Goal: Task Accomplishment & Management: Manage account settings

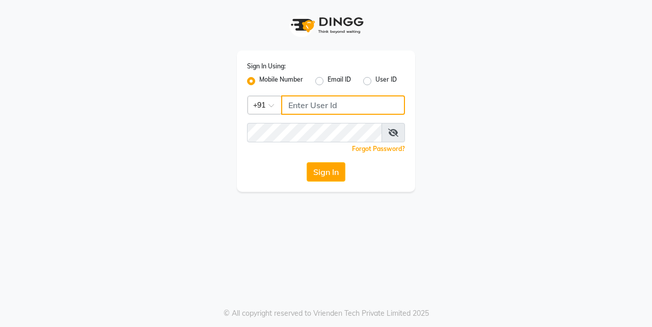
click at [333, 102] on input "Username" at bounding box center [343, 104] width 124 height 19
type input "9833248923"
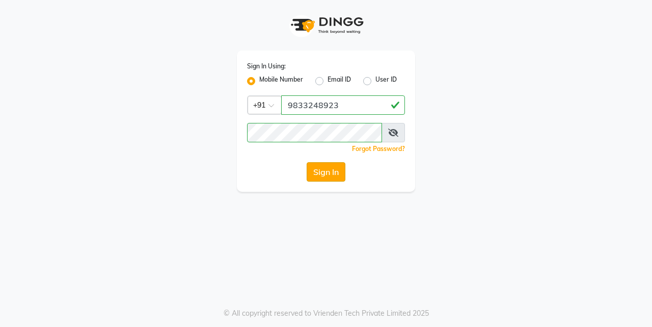
click at [317, 172] on button "Sign In" at bounding box center [326, 171] width 39 height 19
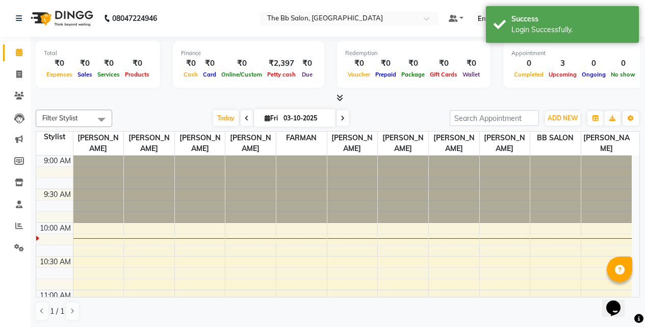
click at [228, 20] on nav "08047224946 Select Location × The Bb Salon, Kharghar Default Panel My Panel Eng…" at bounding box center [322, 18] width 645 height 37
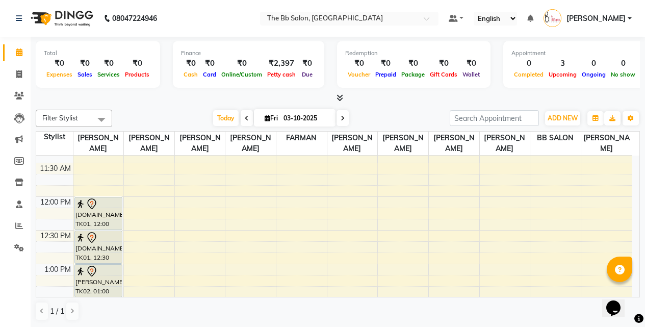
scroll to position [153, 0]
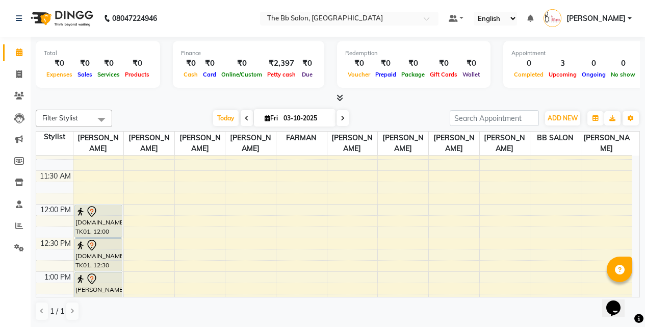
click at [217, 18] on nav "08047224946 Select Location × The Bb Salon, Kharghar Default Panel My Panel Eng…" at bounding box center [322, 18] width 645 height 37
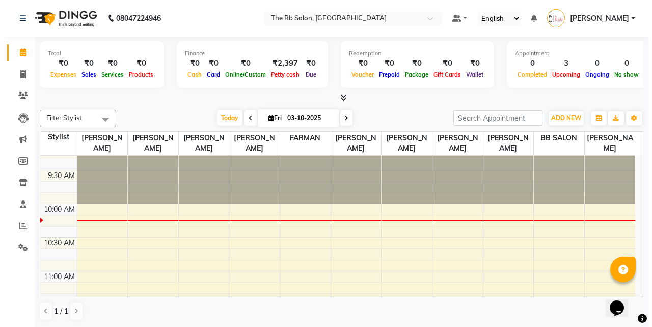
scroll to position [0, 0]
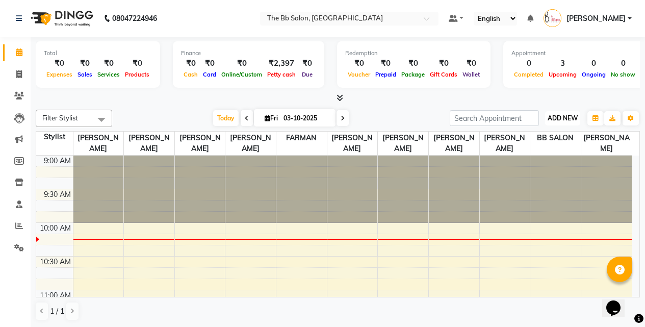
click at [572, 120] on span "ADD NEW" at bounding box center [562, 118] width 30 height 8
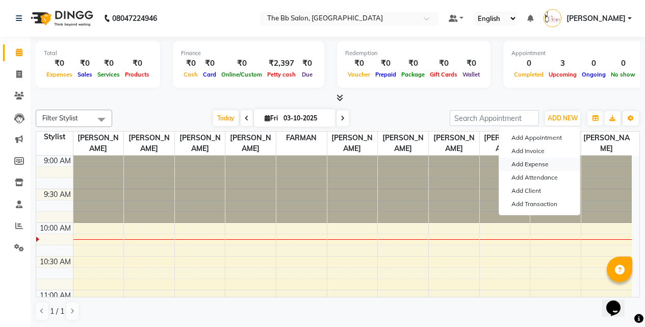
click at [545, 164] on link "Add Expense" at bounding box center [539, 163] width 81 height 13
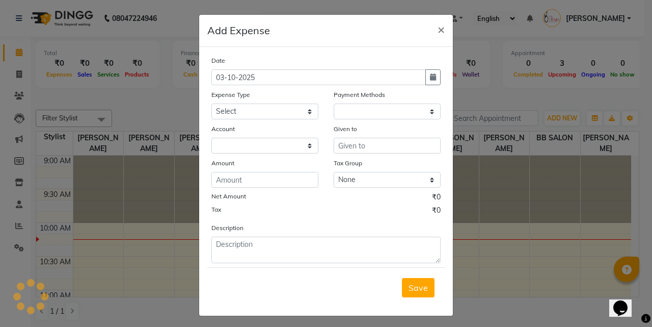
select select "1"
select select "5223"
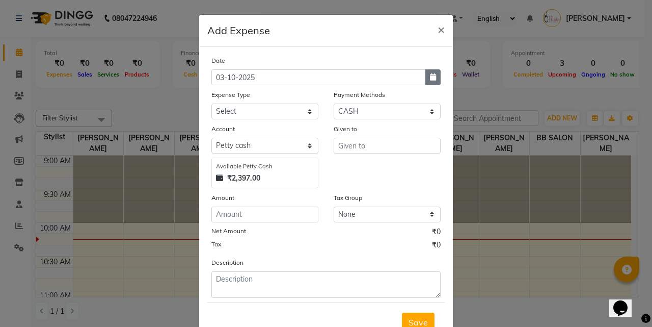
click at [430, 78] on icon "button" at bounding box center [433, 76] width 6 height 7
select select "10"
select select "2025"
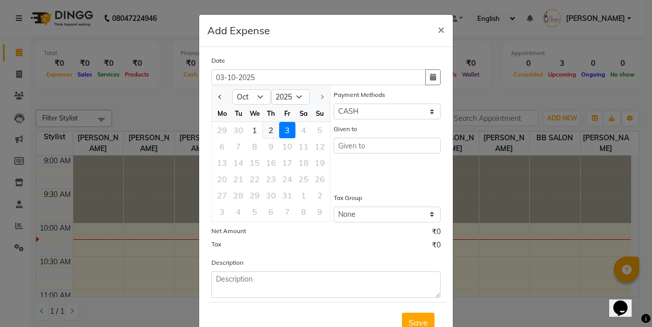
click at [269, 128] on div "2" at bounding box center [271, 130] width 16 height 16
type input "02-10-2025"
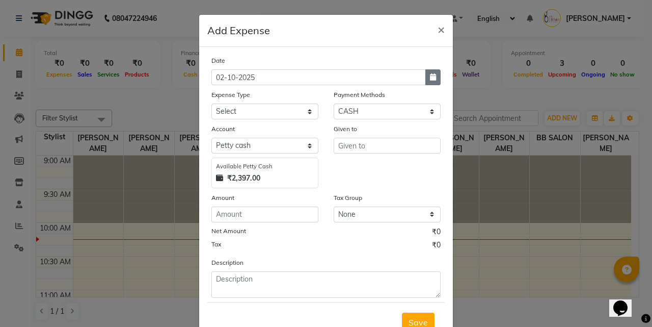
click at [430, 75] on icon "button" at bounding box center [433, 76] width 6 height 7
select select "10"
select select "2025"
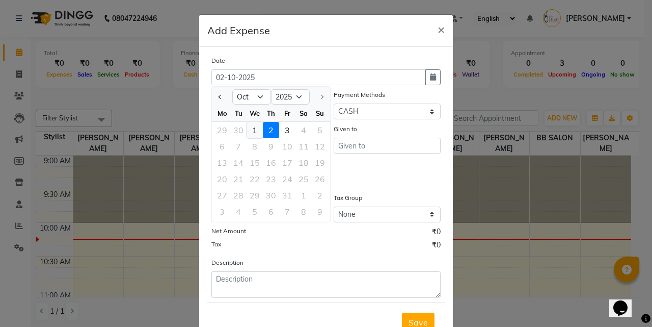
click at [251, 130] on div "1" at bounding box center [255, 130] width 16 height 16
type input "01-10-2025"
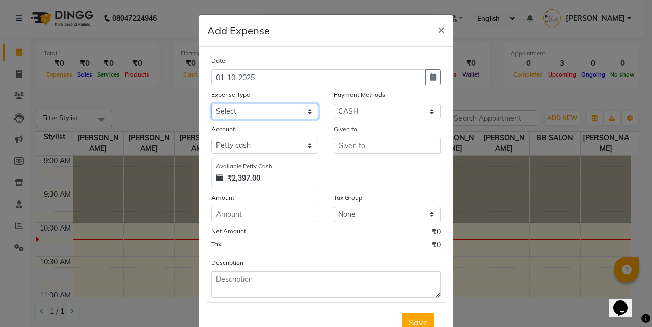
click at [269, 110] on select "Select AARTI MAM BANK TRANSFER Advance Salary CHEQUE Client Snacks Fuel Incenti…" at bounding box center [265, 111] width 107 height 16
select select "23112"
click at [212, 103] on select "Select AARTI MAM BANK TRANSFER Advance Salary CHEQUE Client Snacks Fuel Incenti…" at bounding box center [265, 111] width 107 height 16
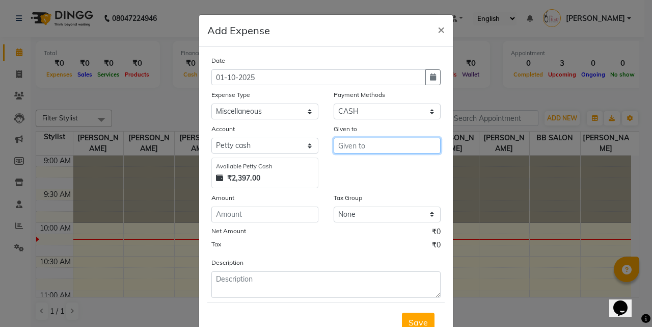
click at [403, 149] on input "text" at bounding box center [387, 146] width 107 height 16
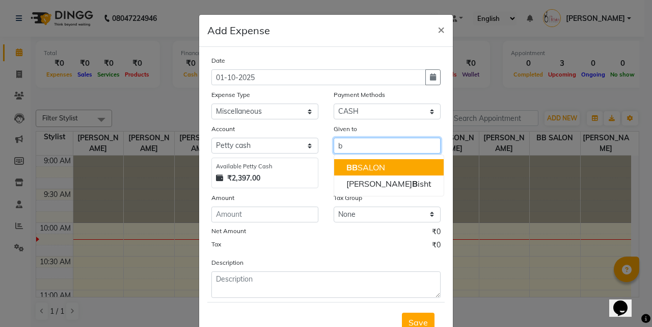
click at [363, 166] on ngb-highlight "B B SALON" at bounding box center [366, 167] width 39 height 10
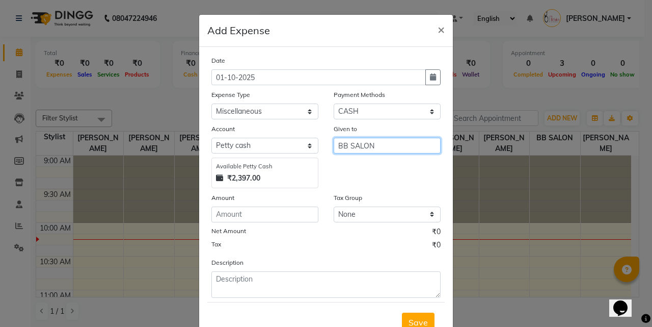
type input "BB SALON"
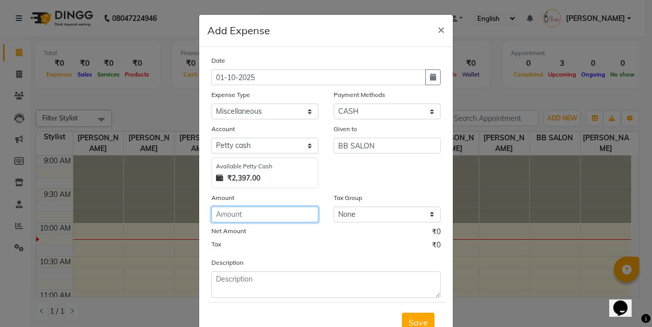
click at [261, 217] on input "number" at bounding box center [265, 214] width 107 height 16
type input "500"
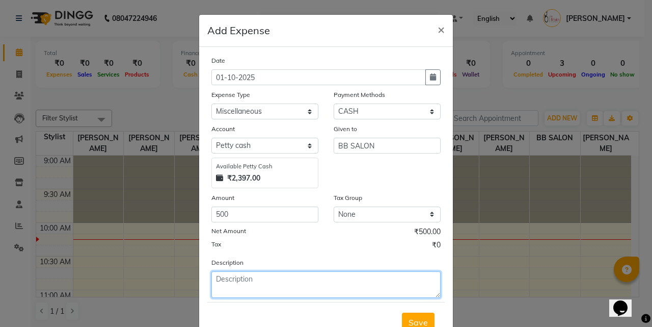
click at [319, 290] on textarea at bounding box center [326, 284] width 229 height 27
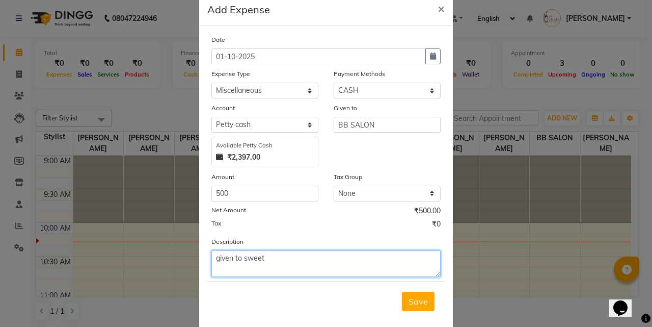
scroll to position [38, 0]
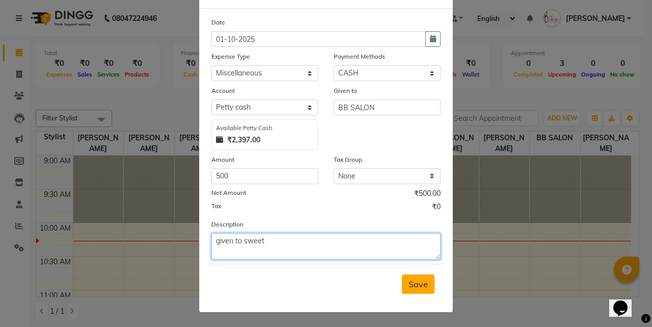
type textarea "given to sweet"
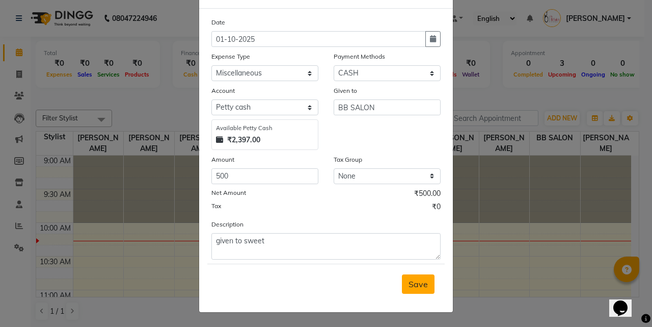
click at [412, 286] on span "Save" at bounding box center [418, 284] width 19 height 10
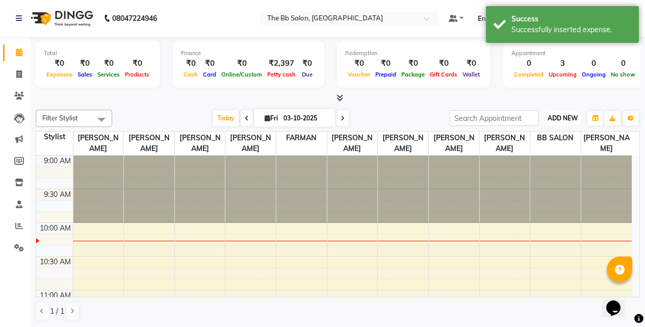
click at [572, 118] on span "ADD NEW" at bounding box center [562, 118] width 30 height 8
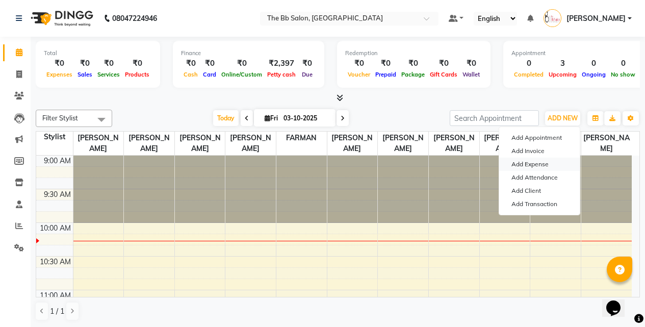
click at [542, 166] on link "Add Expense" at bounding box center [539, 163] width 81 height 13
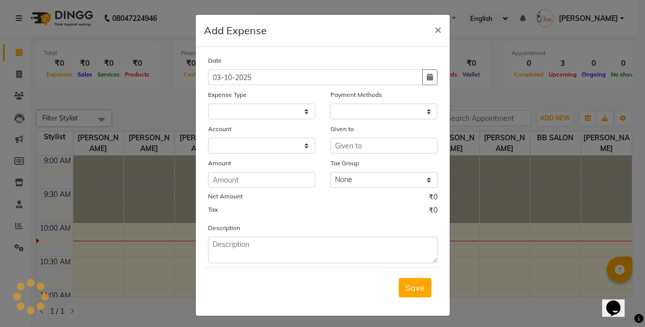
select select
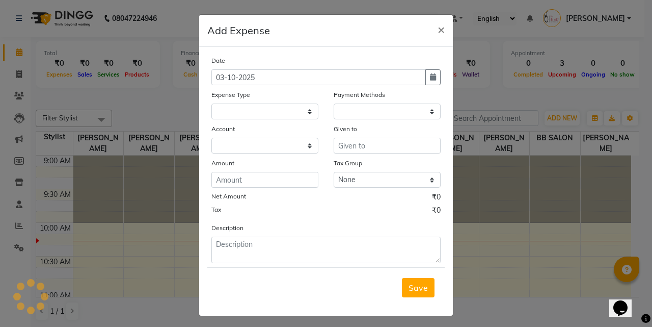
select select "1"
select select "5223"
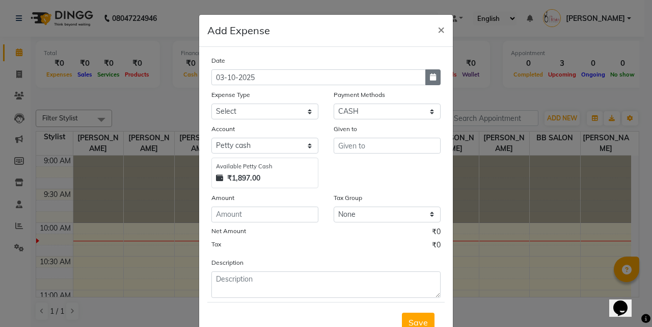
click at [434, 74] on button "button" at bounding box center [433, 77] width 15 height 16
select select "10"
select select "2025"
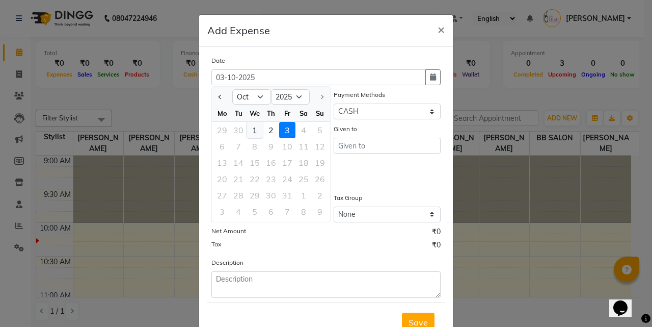
click at [252, 132] on div "1" at bounding box center [255, 130] width 16 height 16
type input "01-10-2025"
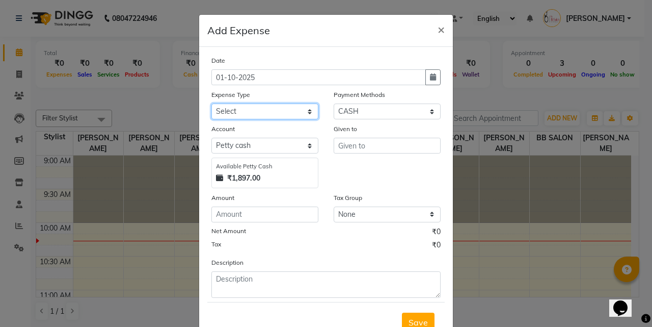
click at [306, 108] on select "Select AARTI MAM BANK TRANSFER Advance Salary CHEQUE Client Snacks Fuel Incenti…" at bounding box center [265, 111] width 107 height 16
select select "23119"
click at [212, 103] on select "Select AARTI MAM BANK TRANSFER Advance Salary CHEQUE Client Snacks Fuel Incenti…" at bounding box center [265, 111] width 107 height 16
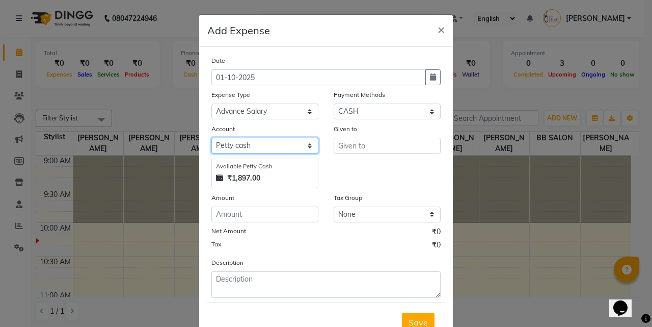
click at [306, 143] on select "Select Petty cash Default account" at bounding box center [265, 146] width 107 height 16
click at [212, 138] on select "Select Petty cash Default account" at bounding box center [265, 146] width 107 height 16
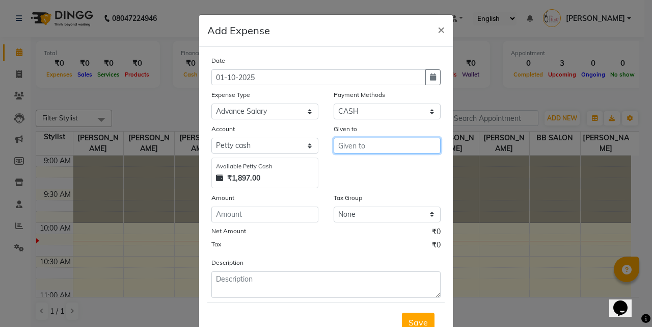
click at [364, 149] on input "text" at bounding box center [387, 146] width 107 height 16
click at [373, 167] on ngb-highlight "FA RMAN" at bounding box center [364, 167] width 35 height 10
type input "FARMAN"
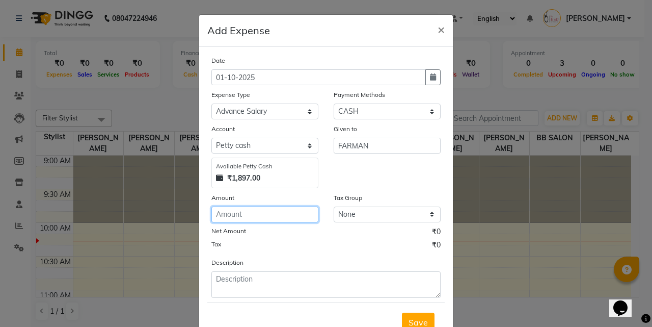
click at [263, 216] on input "number" at bounding box center [265, 214] width 107 height 16
type input "200"
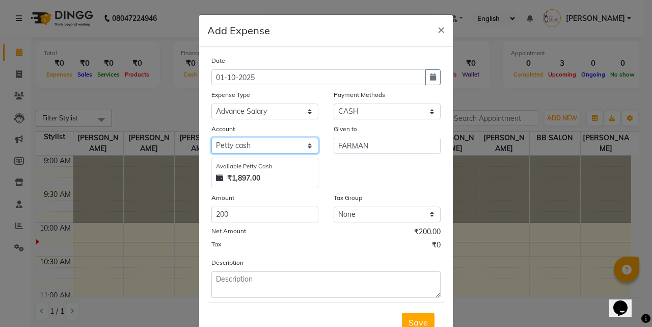
click at [308, 143] on select "Select Petty cash Default account" at bounding box center [265, 146] width 107 height 16
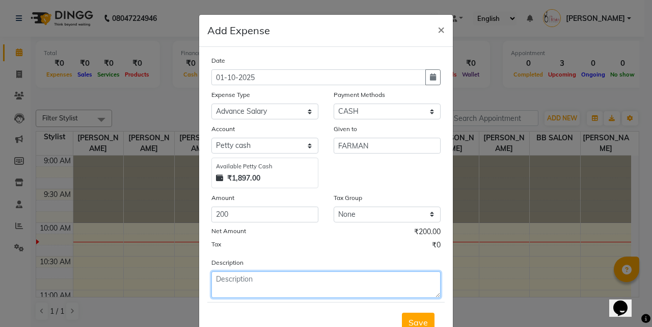
click at [252, 287] on textarea at bounding box center [326, 284] width 229 height 27
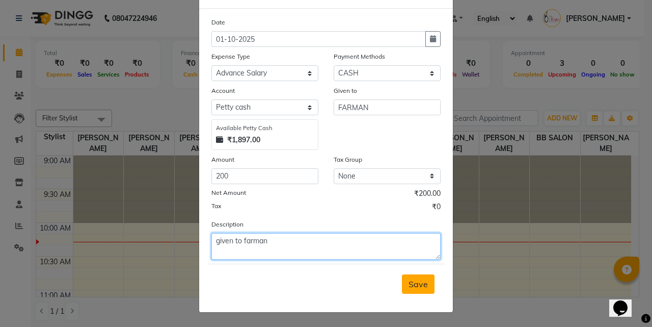
type textarea "given to farman"
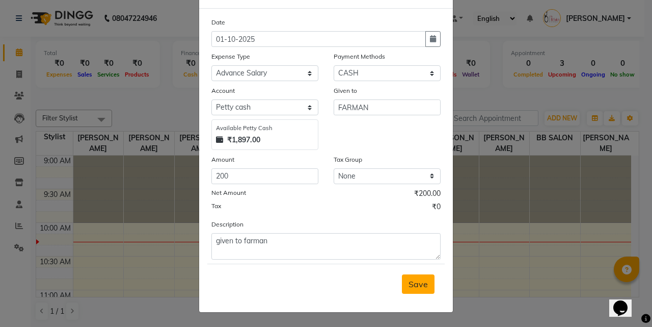
click at [417, 286] on span "Save" at bounding box center [418, 284] width 19 height 10
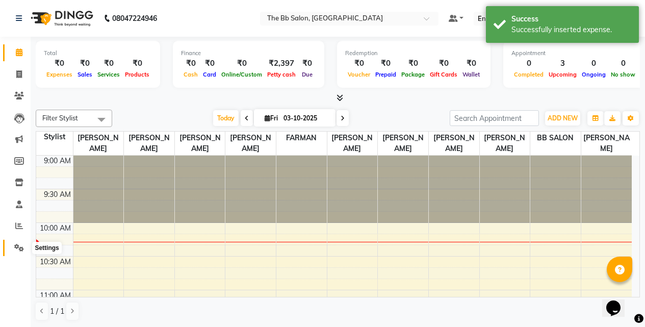
click at [16, 245] on icon at bounding box center [19, 248] width 10 height 8
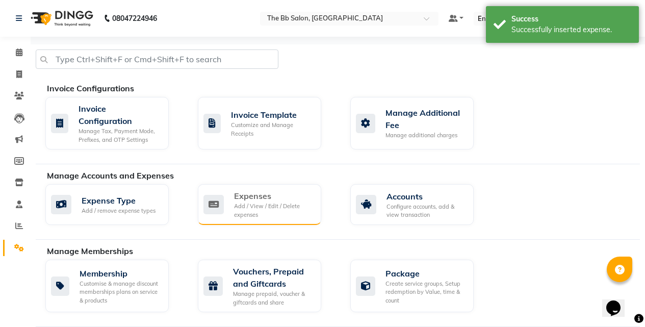
click at [250, 202] on div "Expenses Add / View / Edit / Delete expenses" at bounding box center [273, 204] width 79 height 29
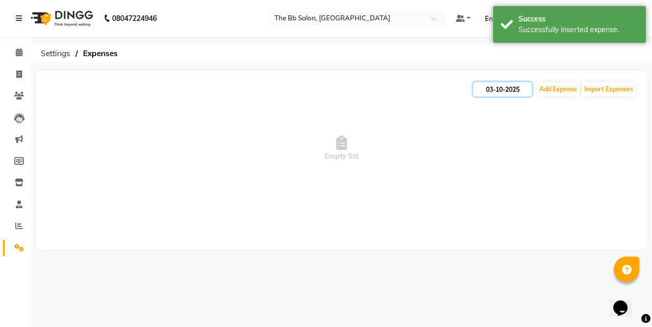
click at [500, 91] on input "03-10-2025" at bounding box center [503, 89] width 59 height 14
select select "10"
select select "2025"
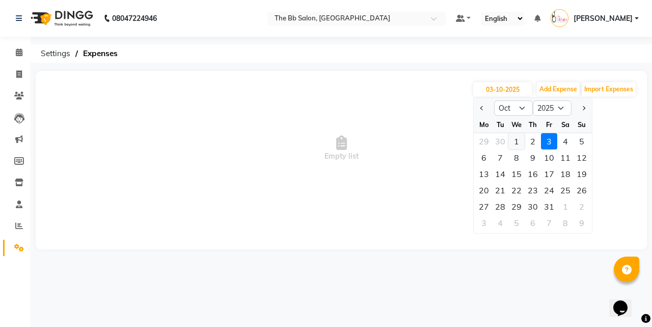
click at [517, 139] on div "1" at bounding box center [517, 141] width 16 height 16
type input "01-10-2025"
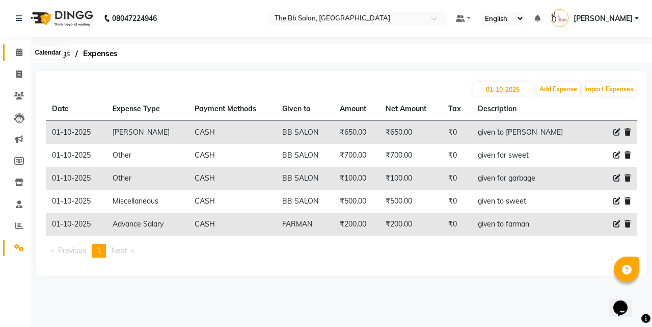
click at [20, 52] on icon at bounding box center [19, 52] width 7 height 8
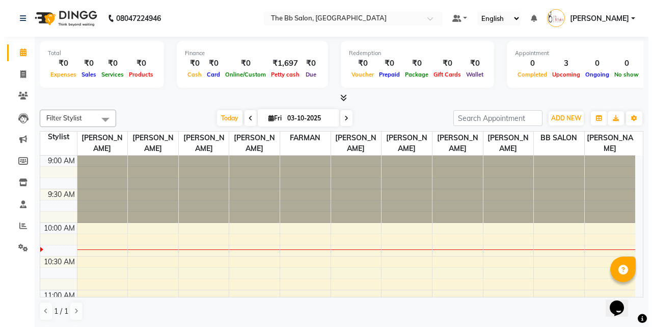
scroll to position [153, 0]
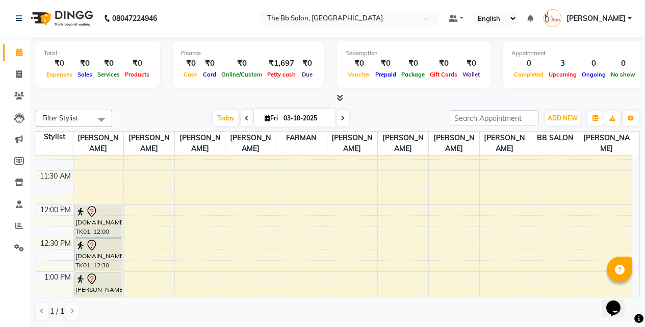
click at [3, 44] on link "Calendar" at bounding box center [15, 52] width 24 height 17
click at [558, 118] on span "ADD NEW" at bounding box center [562, 118] width 30 height 8
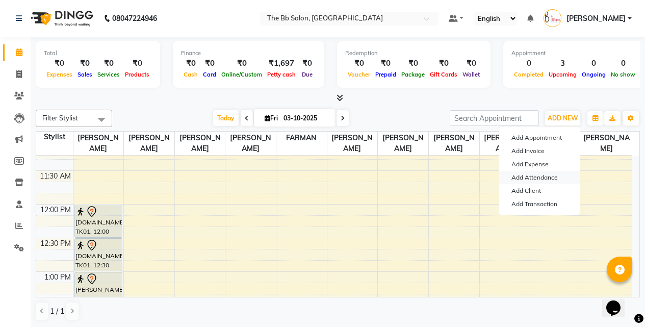
click at [545, 177] on link "Add Attendance" at bounding box center [539, 177] width 81 height 13
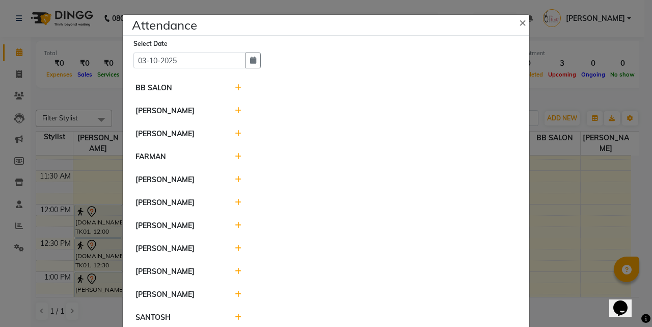
click at [235, 132] on icon at bounding box center [238, 133] width 7 height 7
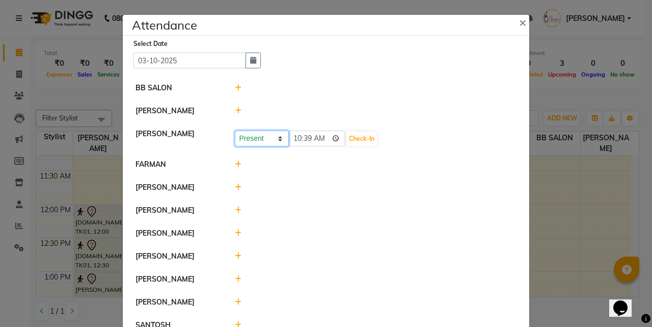
click at [277, 141] on select "Present Absent Late Half Day Weekly Off" at bounding box center [262, 138] width 54 height 16
select select "A"
click at [235, 130] on select "Present Absent Late Half Day Weekly Off" at bounding box center [262, 138] width 54 height 16
click at [293, 136] on button "Save" at bounding box center [300, 139] width 20 height 14
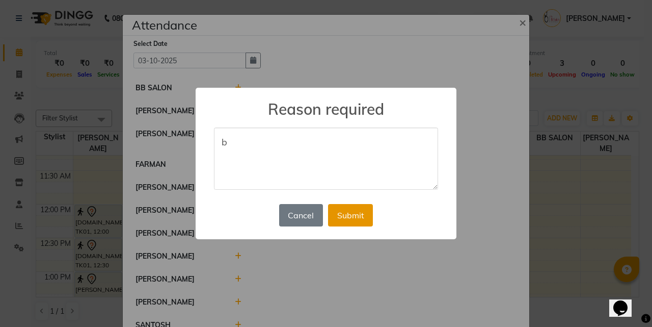
type textarea "b"
click at [345, 215] on button "Submit" at bounding box center [350, 215] width 45 height 22
select select "A"
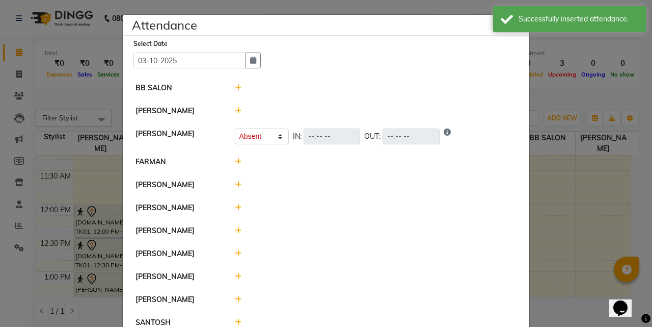
click at [235, 230] on icon at bounding box center [238, 230] width 7 height 7
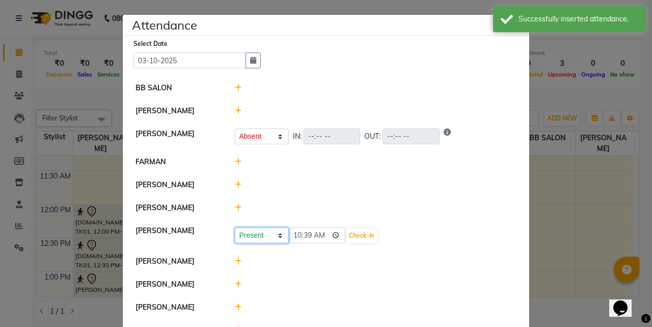
click at [274, 234] on select "Present Absent Late Half Day Weekly Off" at bounding box center [262, 235] width 54 height 16
select select "A"
click at [235, 227] on select "Present Absent Late Half Day Weekly Off" at bounding box center [262, 235] width 54 height 16
click at [296, 234] on button "Save" at bounding box center [300, 235] width 20 height 14
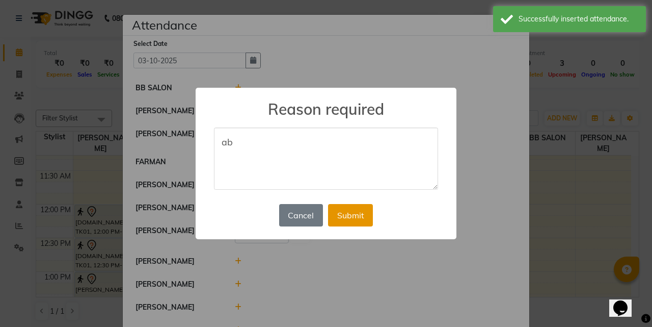
type textarea "ab"
click at [351, 217] on button "Submit" at bounding box center [350, 215] width 45 height 22
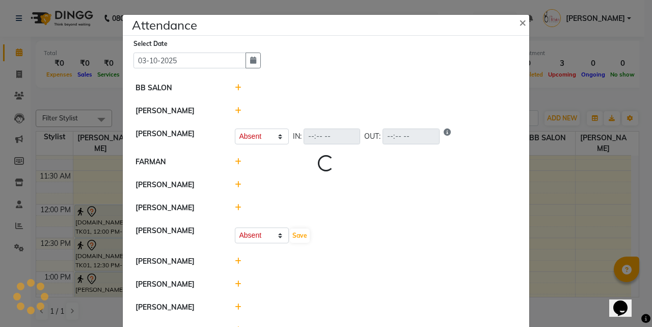
select select "A"
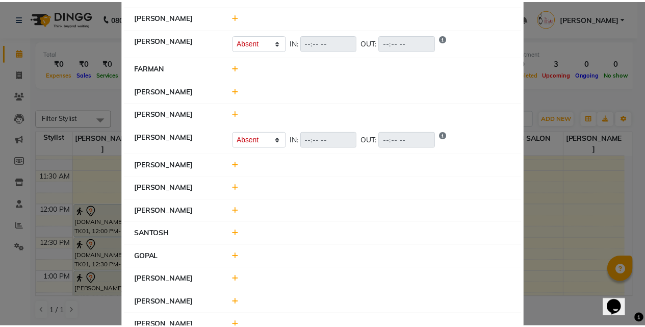
scroll to position [102, 0]
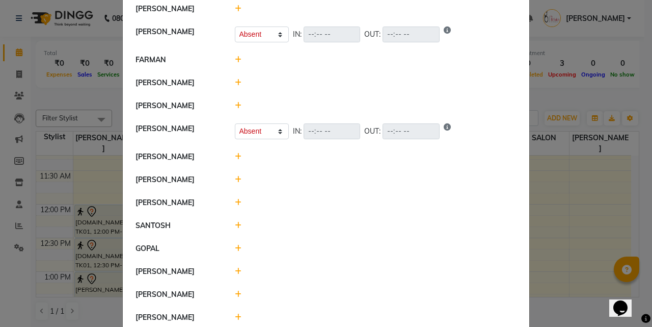
click at [574, 220] on ngb-modal-window "Attendance × Select Date 03-10-2025 BB SALON GOUSIYA SHAIKH SHILPA YADAV Presen…" at bounding box center [326, 163] width 652 height 327
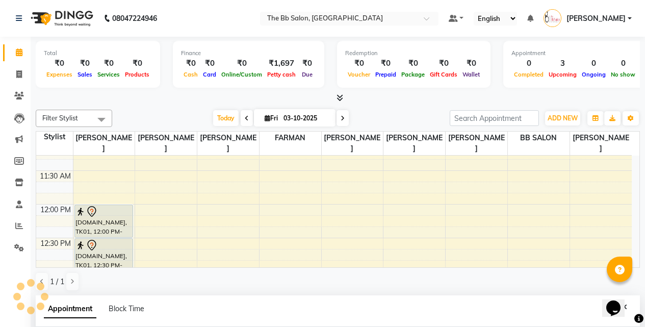
select select "84071"
select select "690"
select select "tentative"
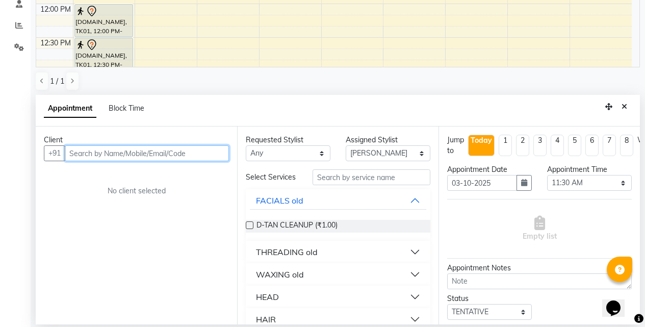
click at [187, 154] on input "text" at bounding box center [147, 153] width 164 height 16
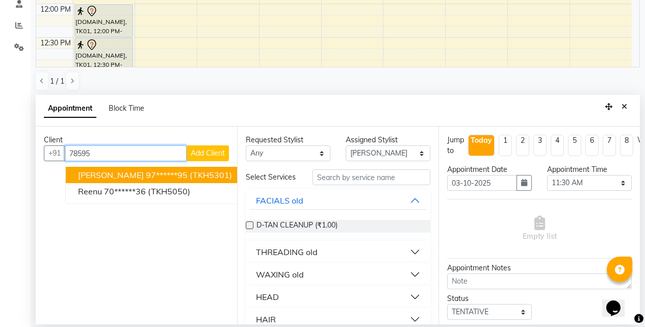
click at [206, 175] on span "(TKH5301)" at bounding box center [211, 175] width 42 height 10
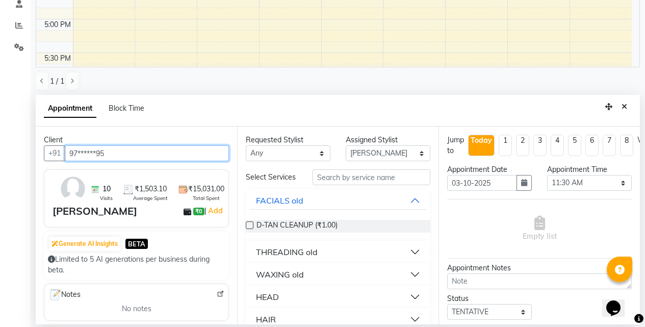
scroll to position [459, 0]
type input "97******95"
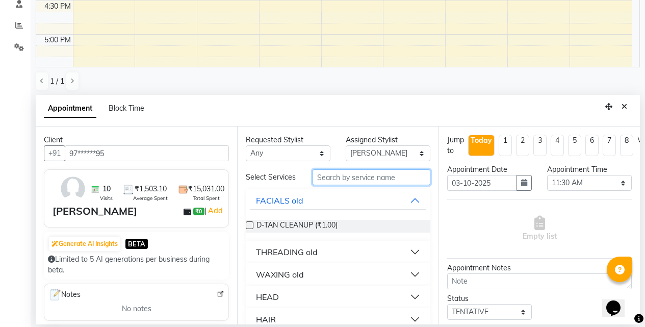
click at [353, 179] on input "text" at bounding box center [371, 177] width 118 height 16
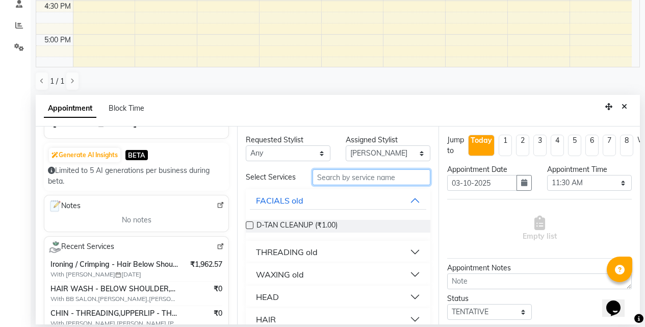
scroll to position [102, 0]
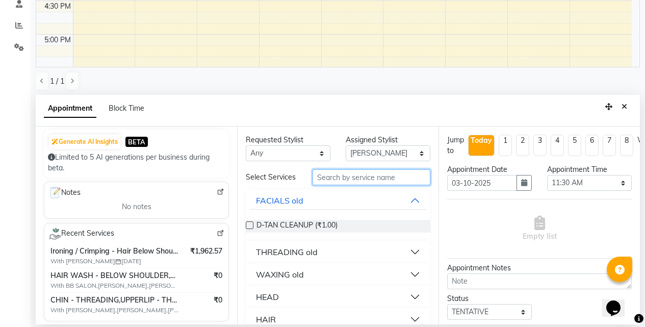
click at [324, 184] on input "text" at bounding box center [371, 177] width 118 height 16
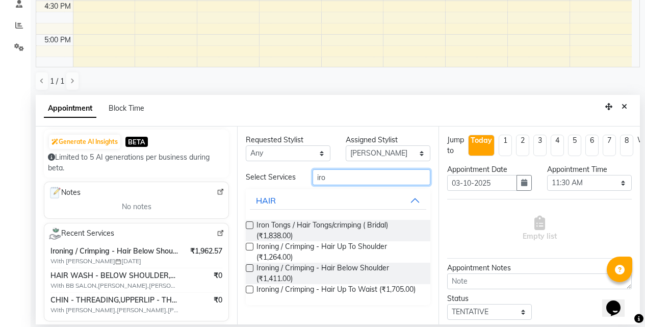
type input "iro"
click at [249, 267] on label at bounding box center [250, 268] width 8 height 8
click at [249, 267] on input "checkbox" at bounding box center [249, 269] width 7 height 7
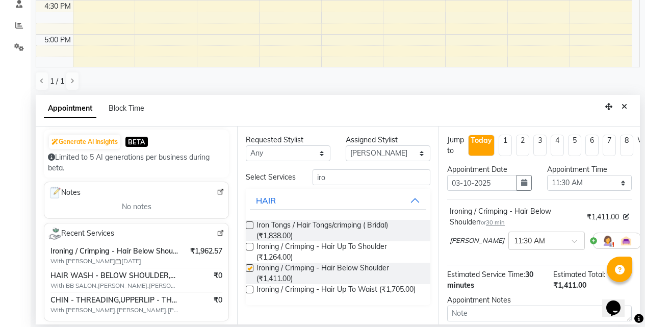
checkbox input "false"
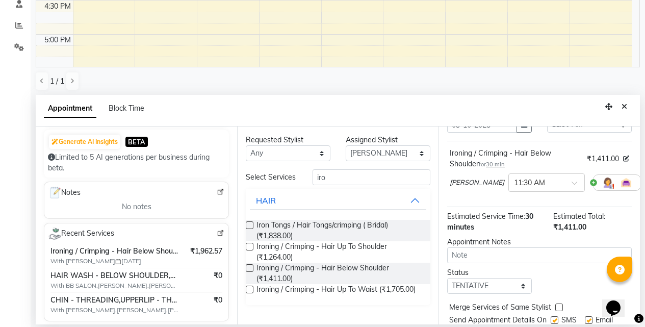
scroll to position [101, 0]
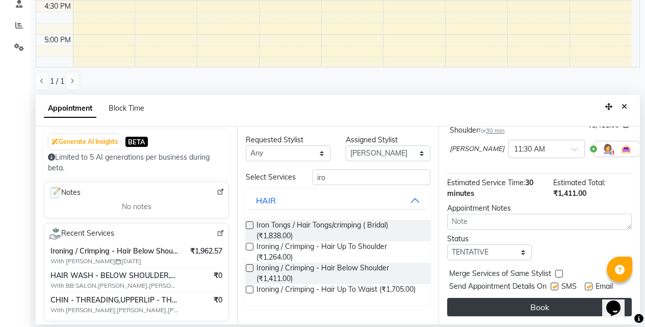
click at [505, 301] on button "Book" at bounding box center [539, 307] width 185 height 18
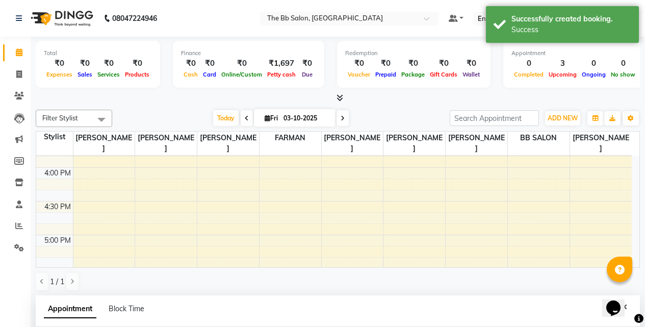
scroll to position [153, 0]
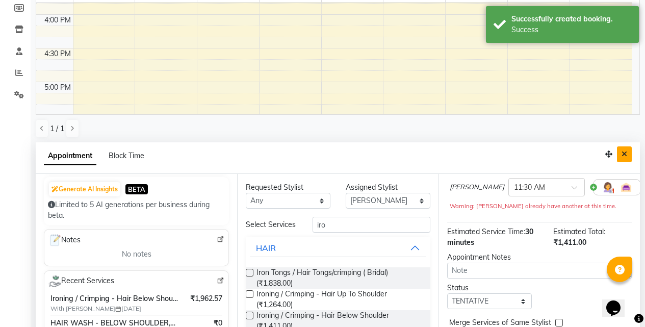
click at [625, 154] on icon "Close" at bounding box center [624, 153] width 6 height 7
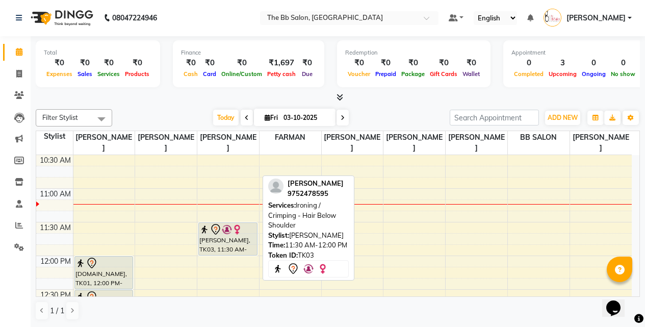
scroll to position [87, 0]
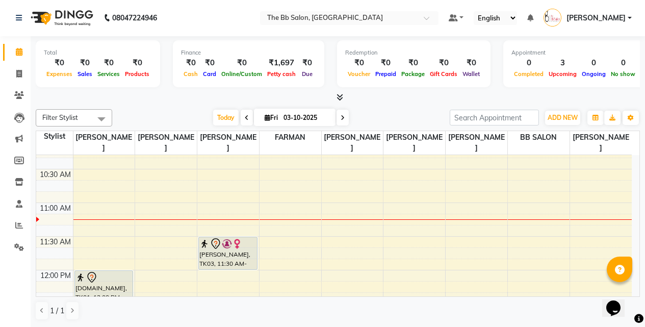
click at [249, 21] on nav "08047224946 Select Location × The Bb Salon, Kharghar Default Panel My Panel Eng…" at bounding box center [322, 17] width 645 height 37
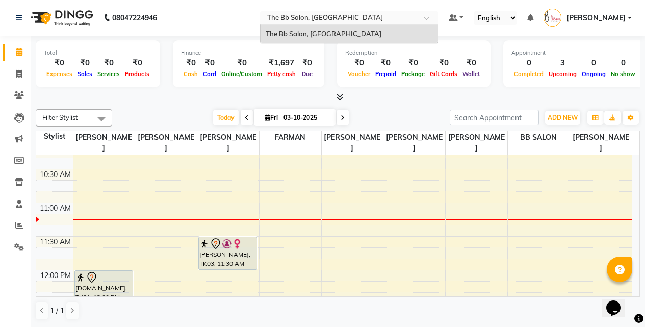
click at [287, 14] on input "text" at bounding box center [339, 19] width 148 height 10
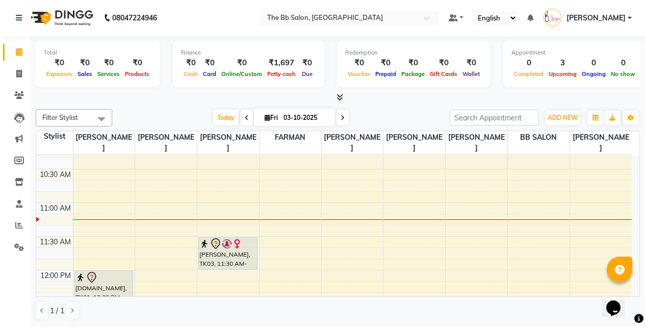
click at [251, 17] on nav "08047224946 Select Location × The Bb Salon, Kharghar Default Panel My Panel Eng…" at bounding box center [322, 17] width 645 height 37
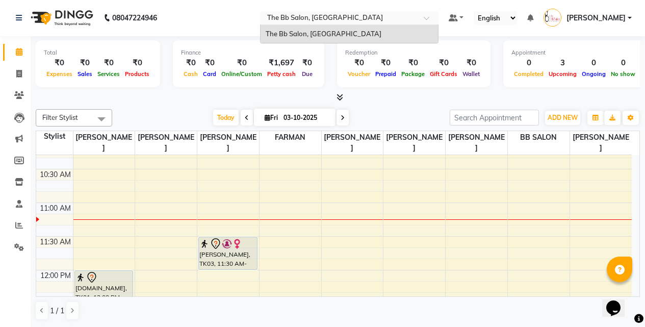
drag, startPoint x: 286, startPoint y: 16, endPoint x: 439, endPoint y: 20, distance: 152.5
click at [413, 17] on input "text" at bounding box center [339, 19] width 148 height 10
click at [411, 41] on div "The Bb Salon, [GEOGRAPHIC_DATA]" at bounding box center [348, 34] width 177 height 18
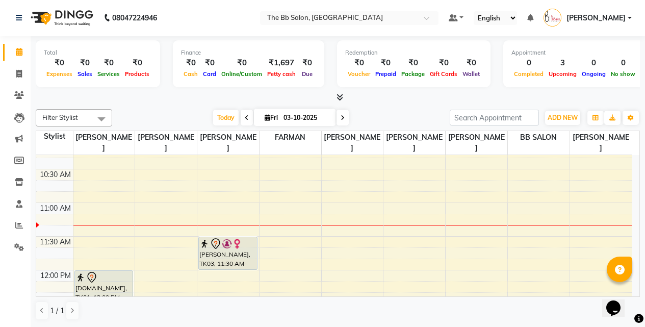
click at [178, 97] on div at bounding box center [338, 97] width 604 height 11
click at [409, 110] on div "Today Fri 03-10-2025" at bounding box center [280, 117] width 327 height 15
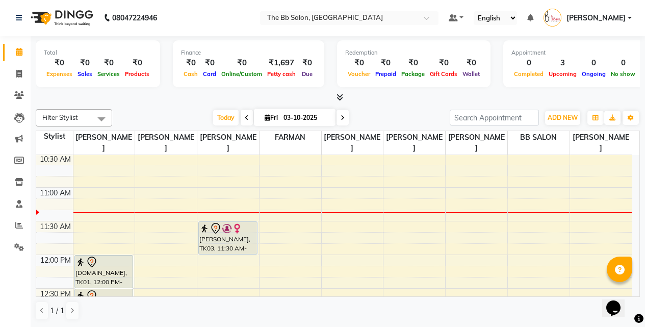
scroll to position [51, 0]
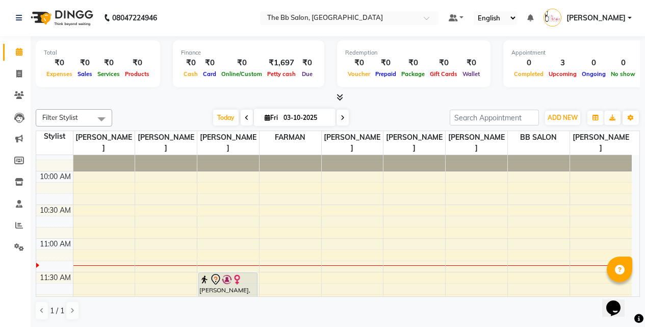
click at [196, 16] on nav "08047224946 Select Location × The Bb Salon, Kharghar Default Panel My Panel Eng…" at bounding box center [322, 17] width 645 height 37
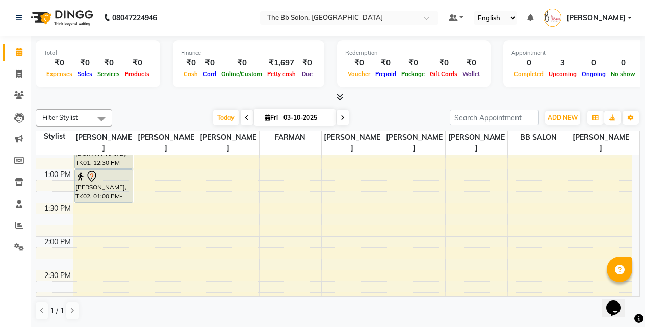
scroll to position [306, 0]
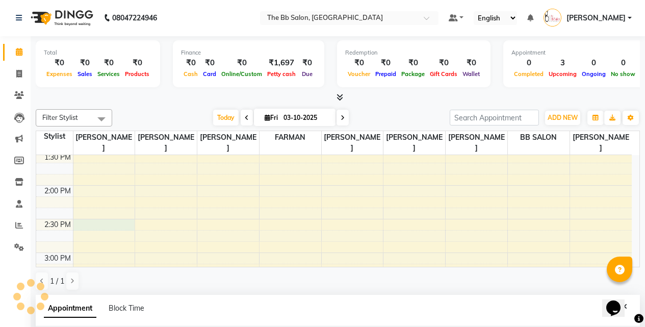
select select "83660"
select select "tentative"
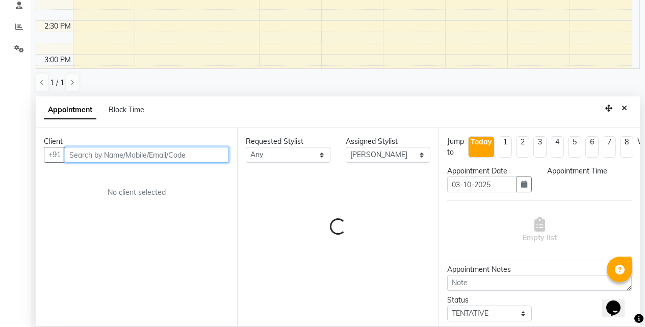
select select "870"
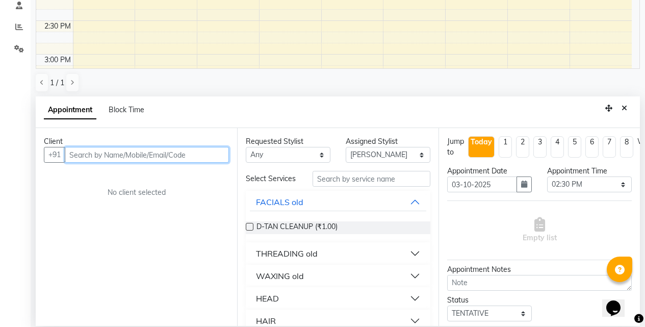
scroll to position [200, 0]
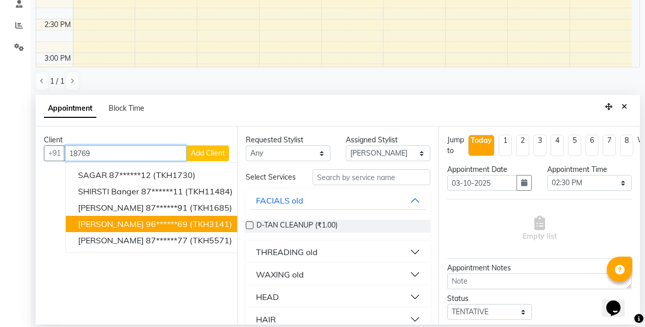
click at [216, 225] on span "(TKH3141)" at bounding box center [211, 224] width 42 height 10
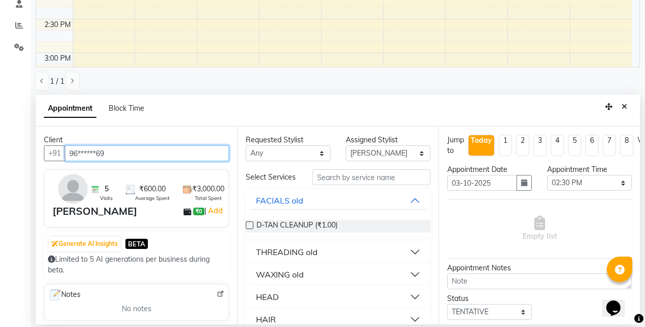
type input "96******69"
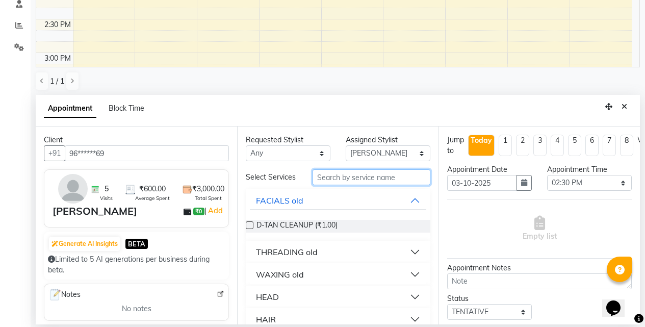
click at [354, 179] on input "text" at bounding box center [371, 177] width 118 height 16
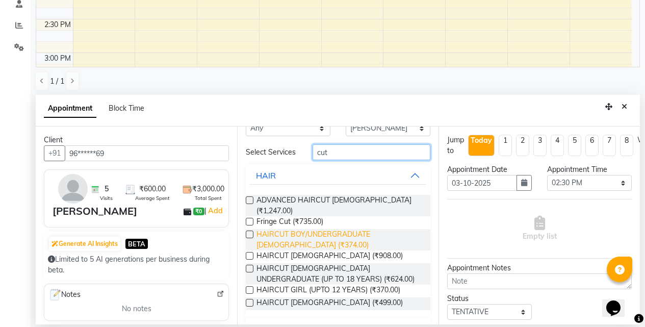
scroll to position [46, 0]
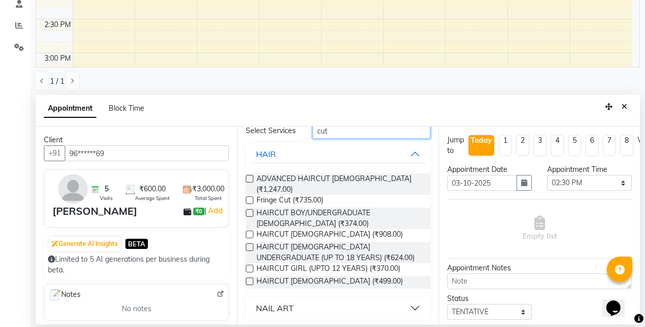
type input "cut"
click at [246, 278] on label at bounding box center [250, 281] width 8 height 8
click at [246, 279] on input "checkbox" at bounding box center [249, 282] width 7 height 7
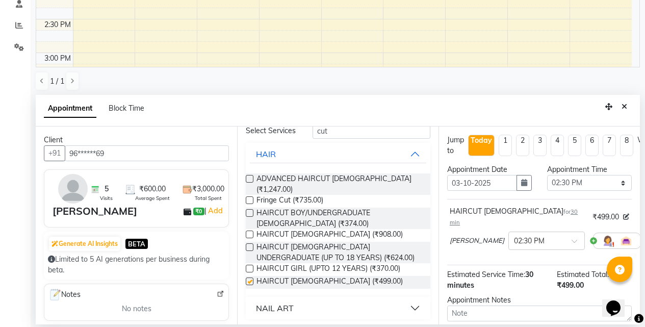
checkbox input "false"
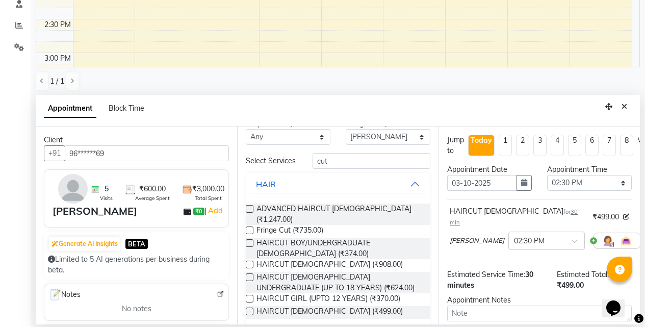
scroll to position [0, 0]
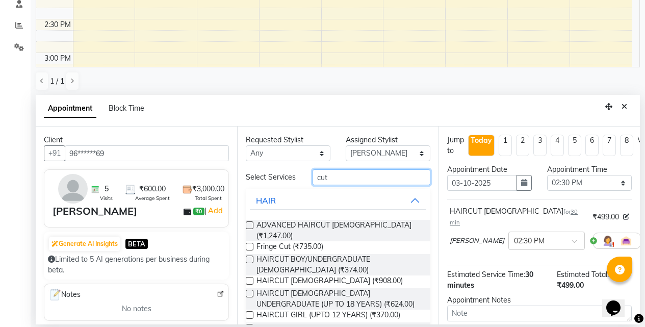
drag, startPoint x: 338, startPoint y: 178, endPoint x: 263, endPoint y: 185, distance: 75.7
click at [264, 184] on div "Select Services cut" at bounding box center [338, 177] width 200 height 16
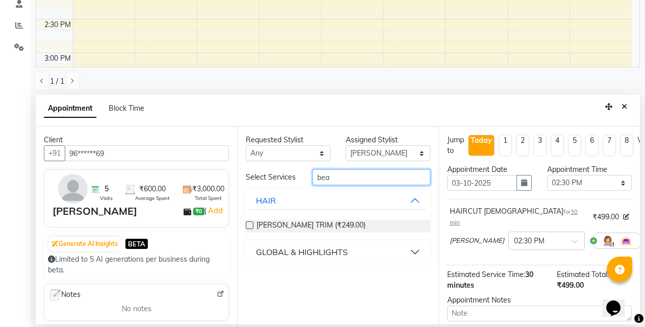
type input "bea"
click at [248, 224] on label at bounding box center [250, 225] width 8 height 8
click at [248, 224] on input "checkbox" at bounding box center [249, 226] width 7 height 7
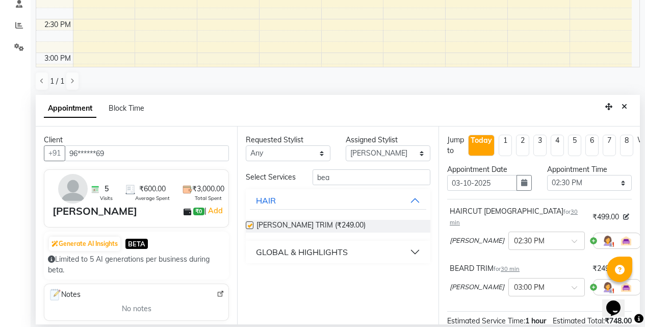
checkbox input "false"
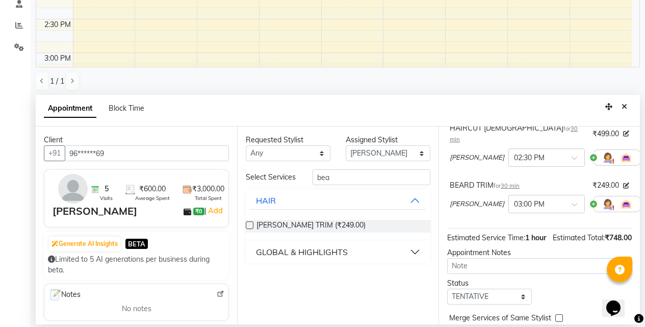
scroll to position [138, 0]
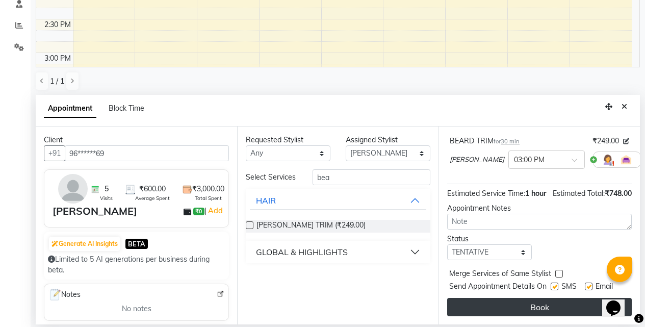
click at [522, 303] on button "Book" at bounding box center [539, 307] width 185 height 18
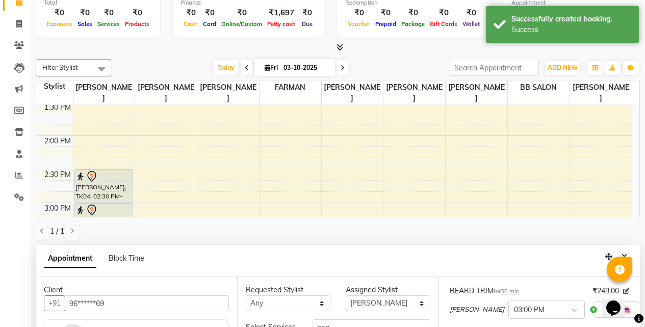
scroll to position [149, 0]
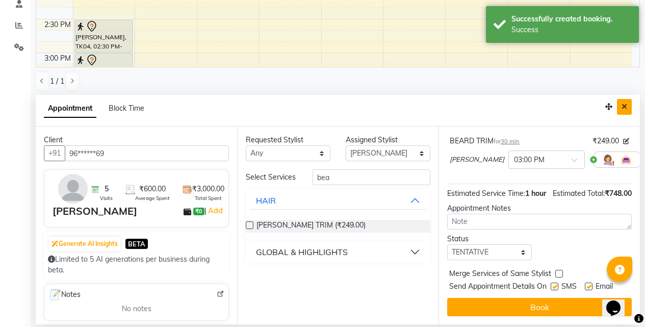
click at [623, 106] on icon "Close" at bounding box center [624, 106] width 6 height 7
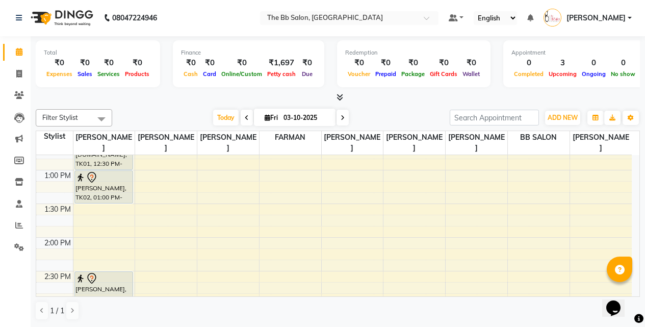
scroll to position [255, 0]
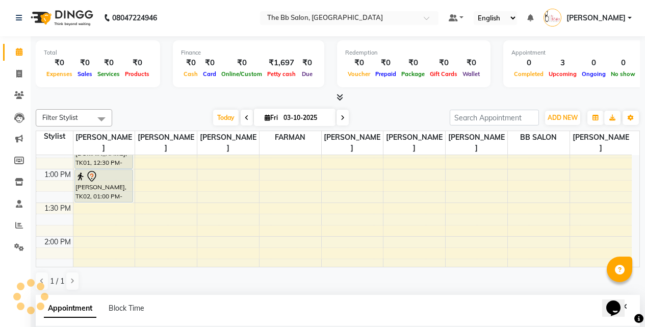
select select "83660"
select select "tentative"
select select "810"
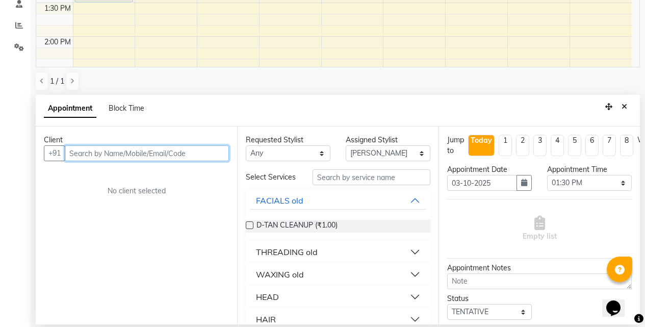
click at [154, 153] on input "text" at bounding box center [147, 153] width 164 height 16
type input "s"
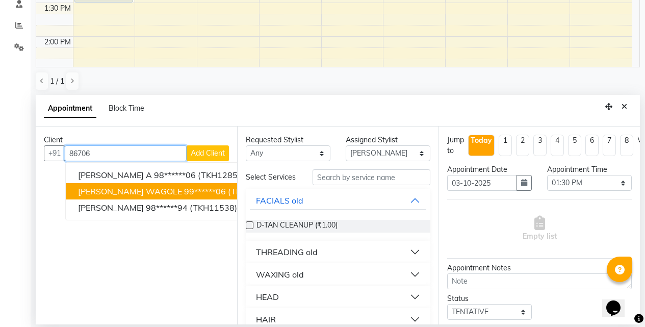
click at [228, 191] on span "(TKH568)" at bounding box center [246, 191] width 37 height 10
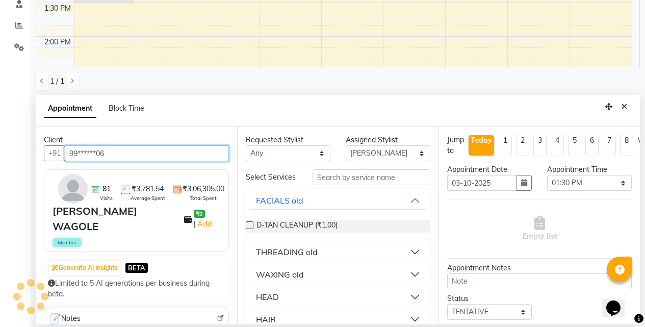
type input "99******06"
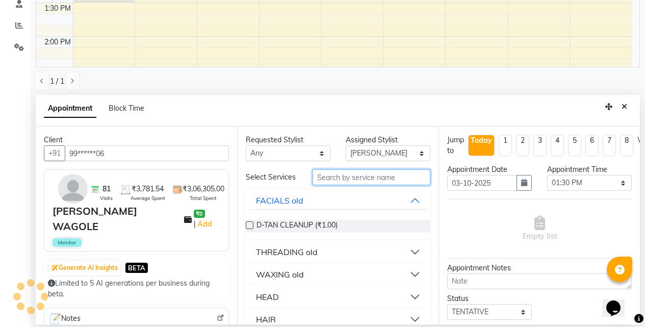
click at [330, 180] on input "text" at bounding box center [371, 177] width 118 height 16
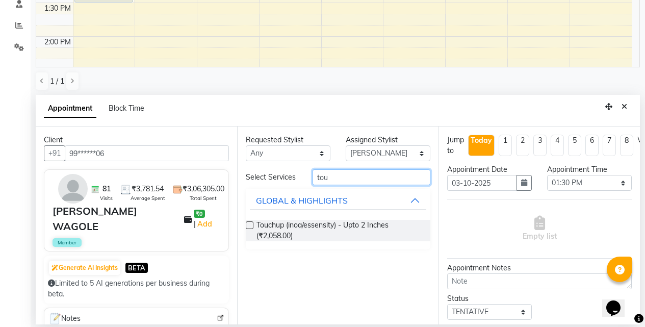
type input "tou"
click at [250, 225] on label at bounding box center [250, 225] width 8 height 8
click at [250, 225] on input "checkbox" at bounding box center [249, 226] width 7 height 7
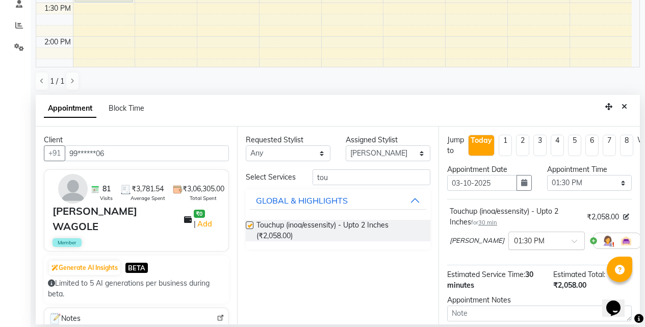
checkbox input "false"
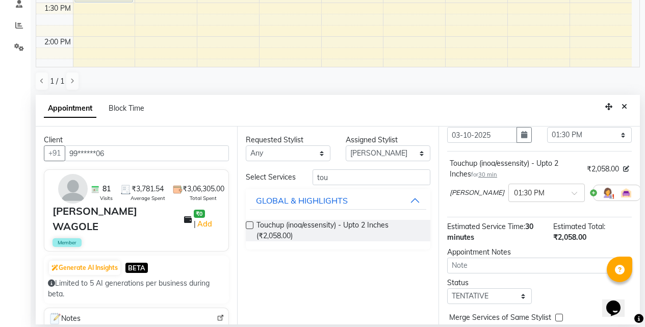
scroll to position [101, 0]
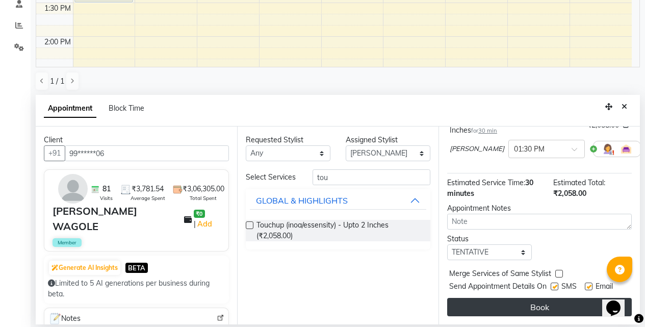
click at [517, 299] on button "Book" at bounding box center [539, 307] width 185 height 18
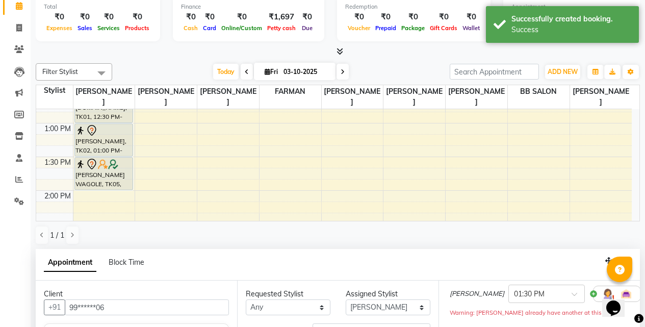
scroll to position [102, 0]
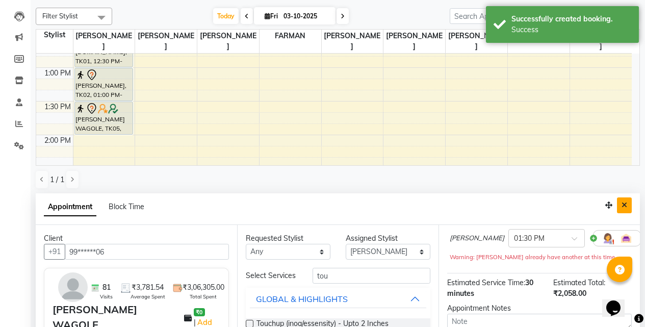
click at [621, 204] on button "Close" at bounding box center [624, 205] width 15 height 16
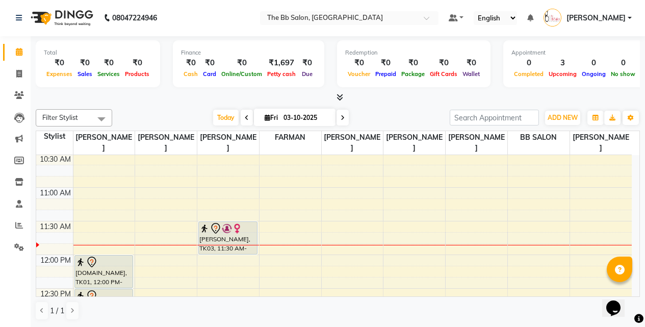
scroll to position [153, 0]
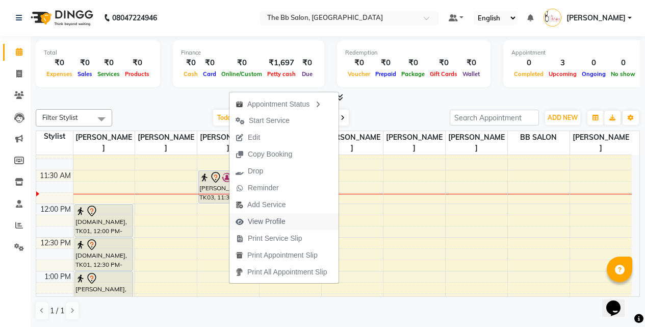
click at [278, 221] on span "View Profile" at bounding box center [267, 221] width 38 height 11
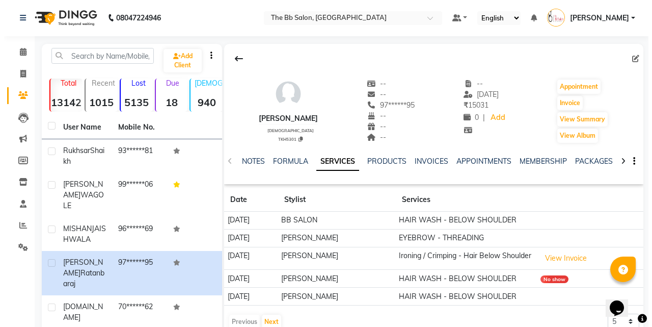
scroll to position [51, 0]
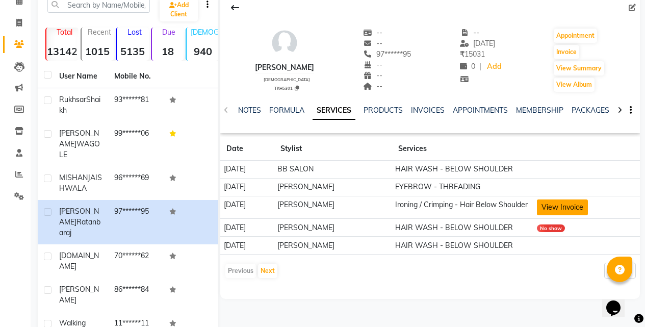
click at [568, 207] on button "View Invoice" at bounding box center [562, 207] width 51 height 16
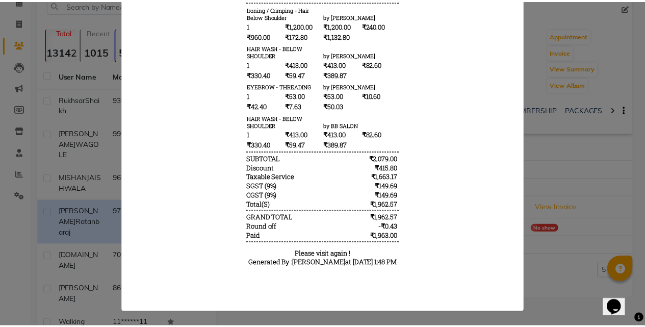
scroll to position [0, 0]
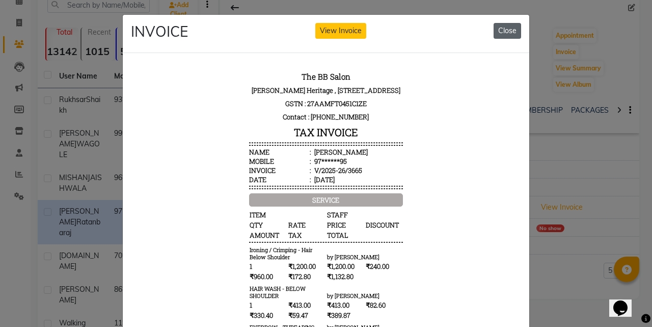
click at [505, 32] on button "Close" at bounding box center [508, 31] width 28 height 16
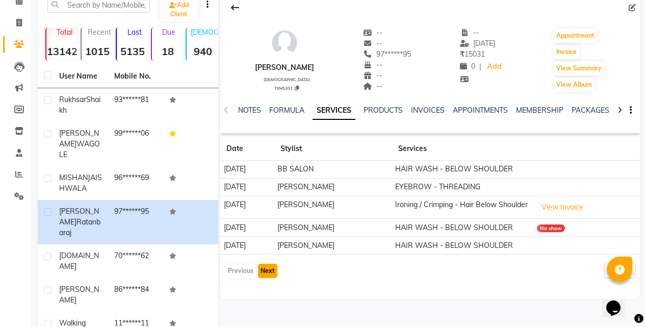
click at [268, 276] on button "Next" at bounding box center [267, 271] width 19 height 14
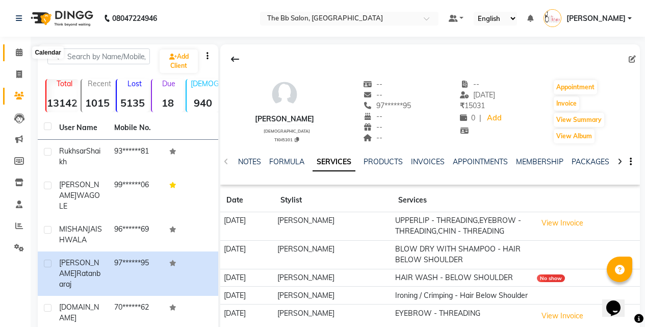
click at [20, 52] on icon at bounding box center [19, 52] width 7 height 8
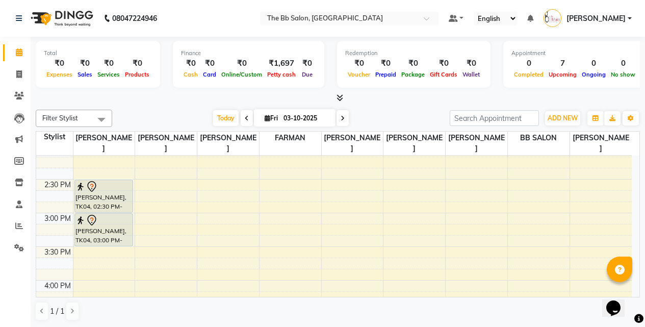
scroll to position [339, 0]
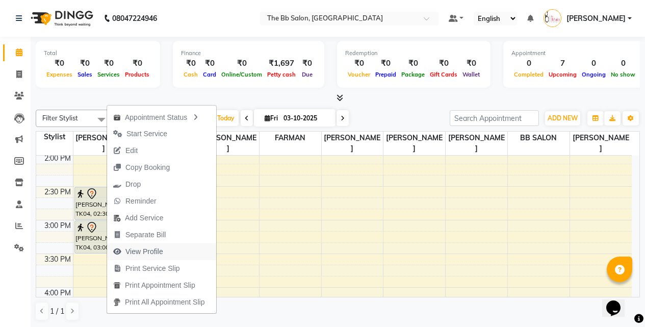
click at [158, 250] on span "View Profile" at bounding box center [144, 251] width 38 height 11
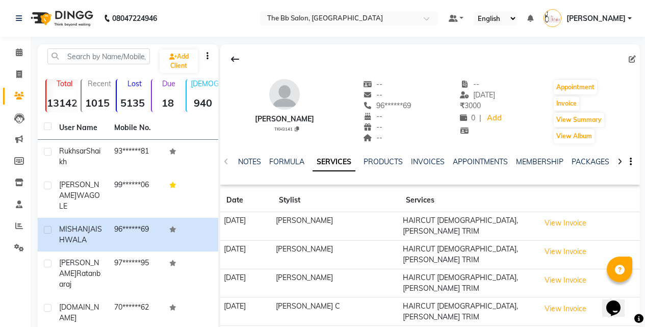
scroll to position [51, 0]
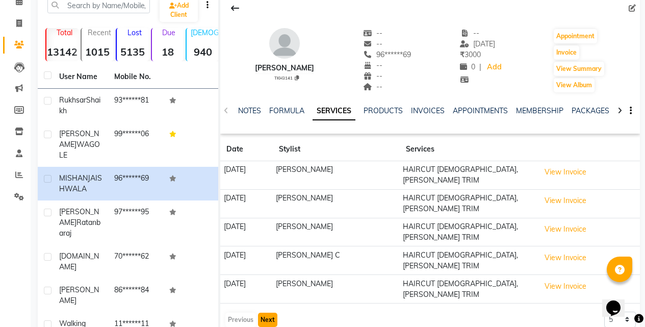
click at [270, 312] on button "Next" at bounding box center [267, 319] width 19 height 14
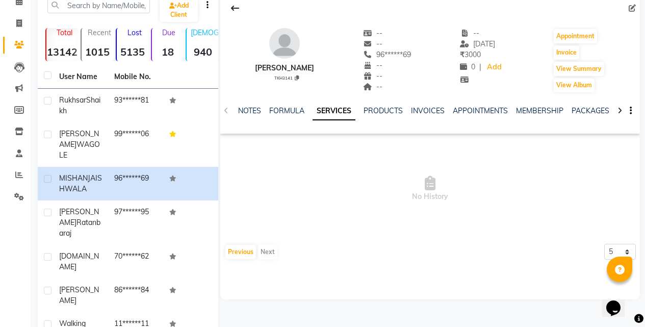
scroll to position [0, 0]
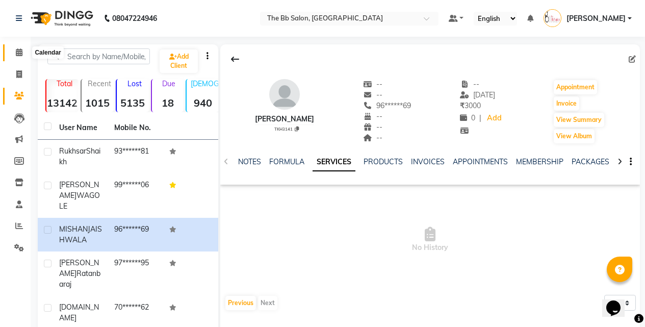
click at [19, 51] on icon at bounding box center [19, 52] width 7 height 8
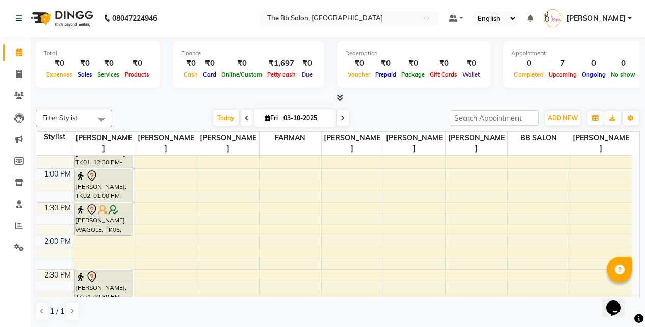
scroll to position [255, 0]
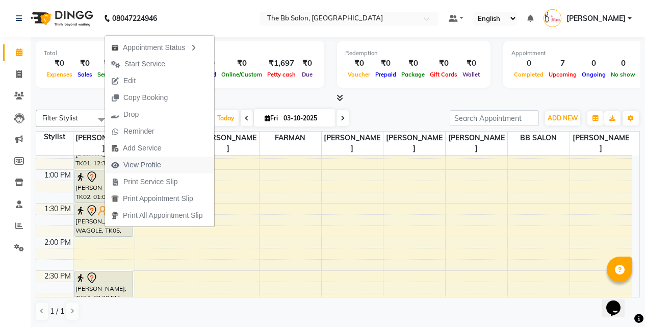
click at [151, 165] on span "View Profile" at bounding box center [142, 165] width 38 height 11
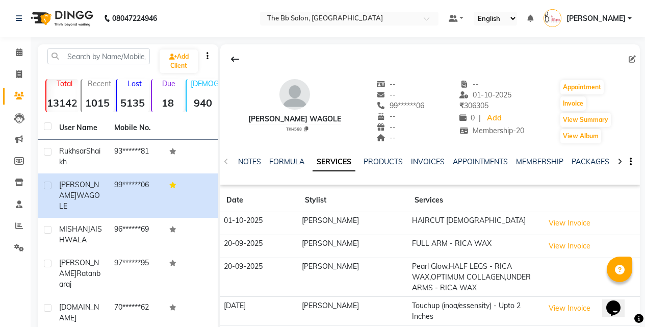
scroll to position [51, 0]
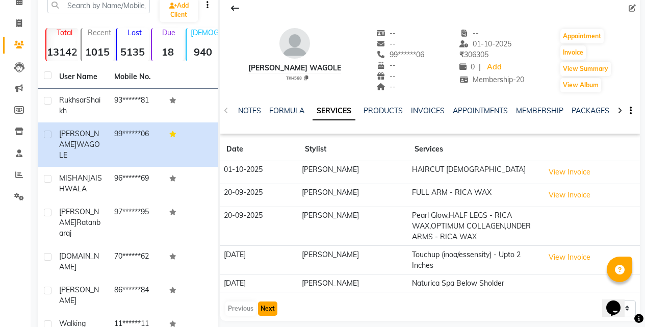
click at [272, 305] on button "Next" at bounding box center [267, 308] width 19 height 14
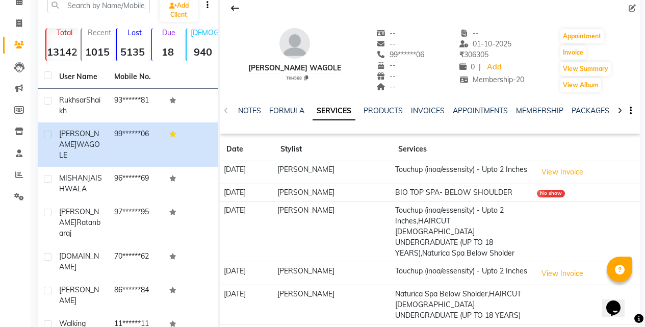
scroll to position [102, 0]
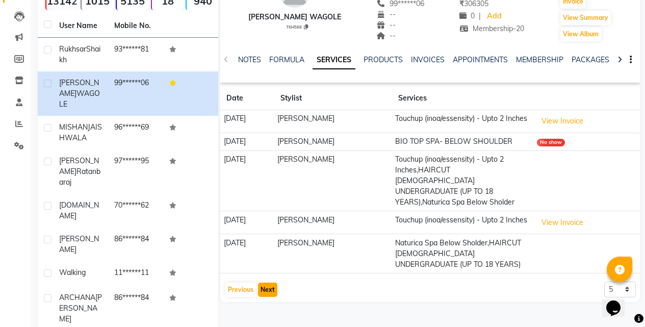
click at [264, 289] on button "Next" at bounding box center [267, 289] width 19 height 14
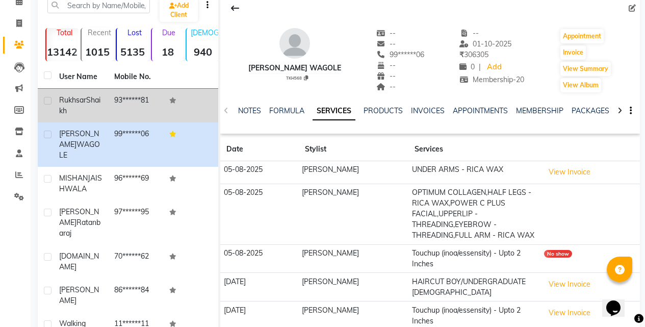
scroll to position [0, 0]
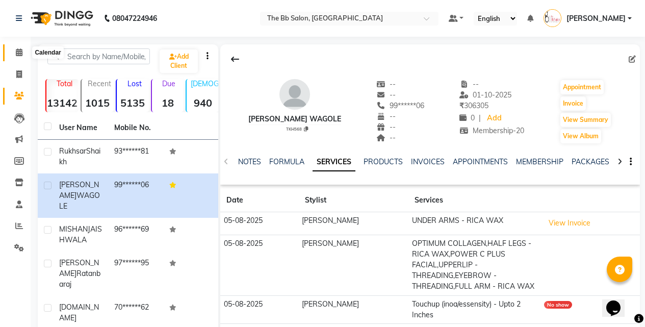
click at [18, 54] on icon at bounding box center [19, 52] width 7 height 8
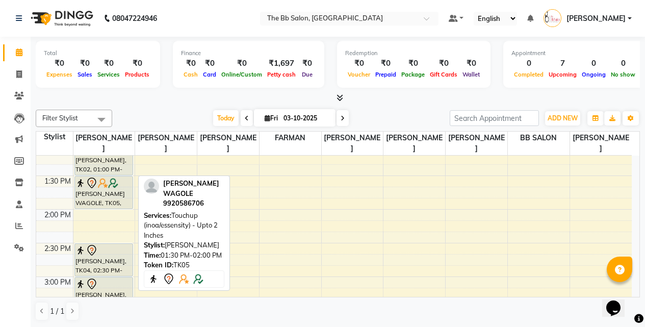
scroll to position [306, 0]
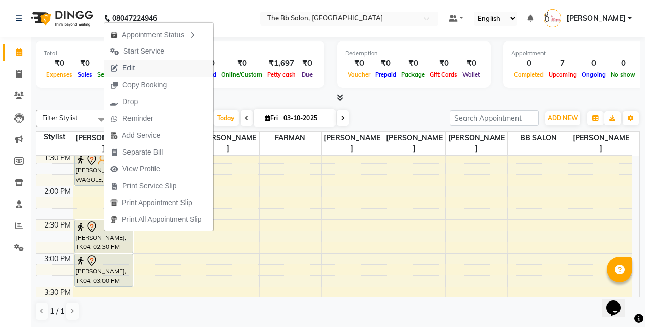
click at [138, 69] on span "Edit" at bounding box center [122, 68] width 37 height 17
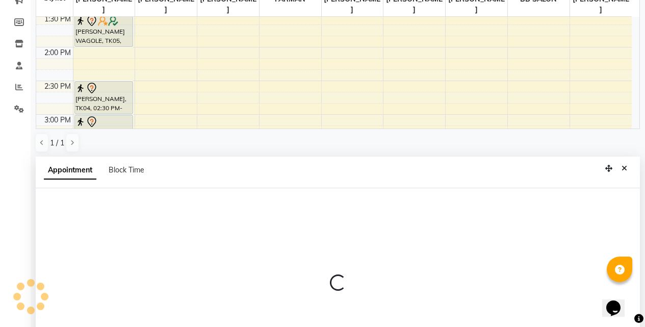
select select "tentative"
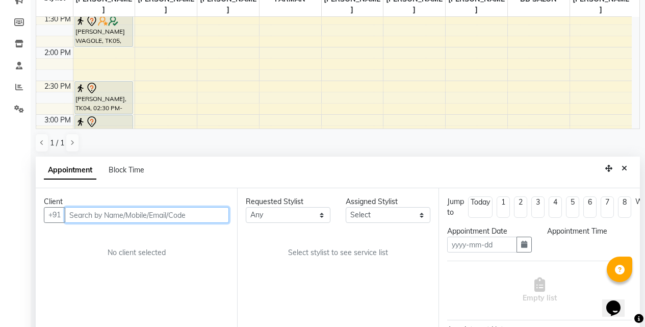
type input "03-10-2025"
select select "870"
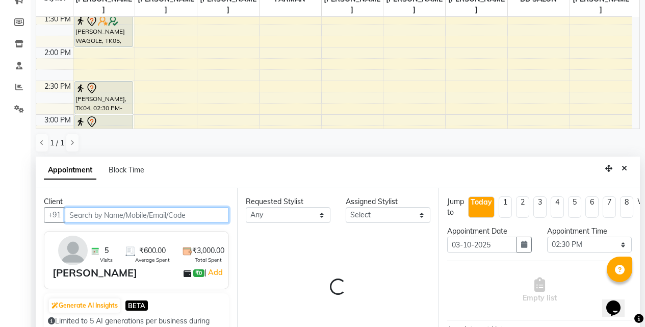
select select "83660"
select select "3065"
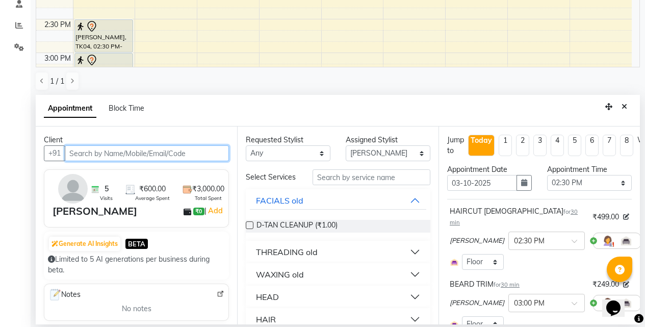
scroll to position [202, 0]
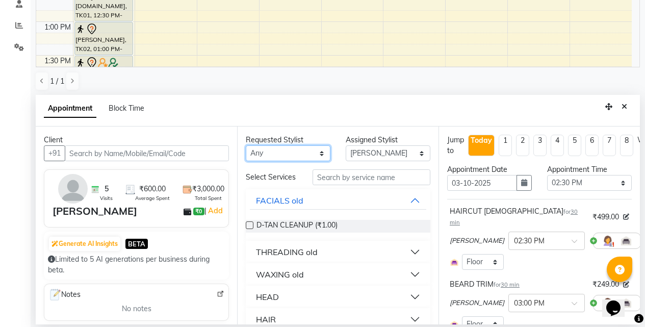
click at [315, 154] on select "Any BB SALON DIPALI EKTA FARMAN GOUSIYA SHAIKH MANGESH TAVARE Nazim Shaikh Rupe…" at bounding box center [288, 153] width 85 height 16
select select "83513"
click at [246, 145] on select "Any BB SALON DIPALI EKTA FARMAN GOUSIYA SHAIKH MANGESH TAVARE Nazim Shaikh Rupe…" at bounding box center [288, 153] width 85 height 16
select select "83513"
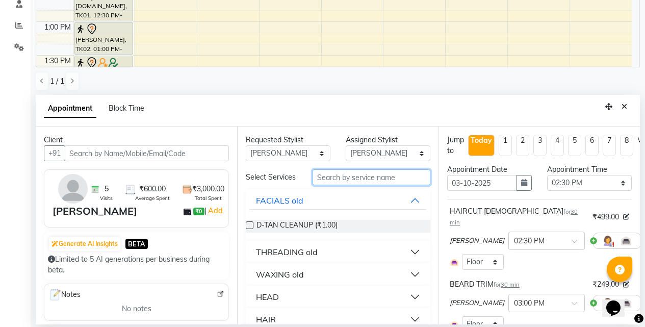
click at [338, 176] on input "text" at bounding box center [371, 177] width 118 height 16
type input "tan"
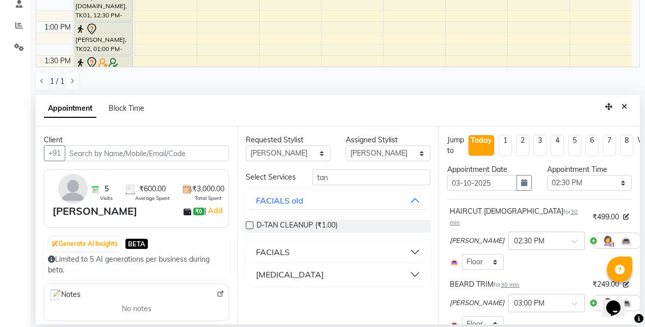
click at [413, 272] on button "SKIN LIGHTENING" at bounding box center [338, 274] width 176 height 18
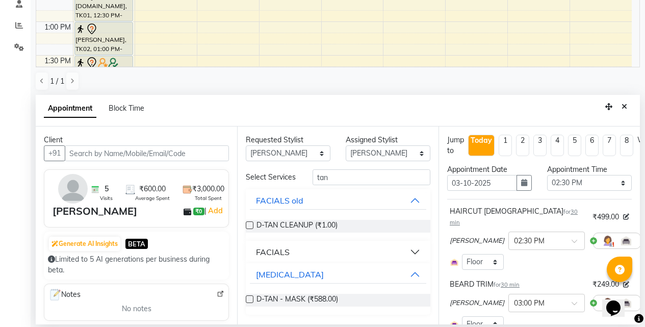
click at [414, 250] on button "FACIALS" at bounding box center [338, 252] width 176 height 18
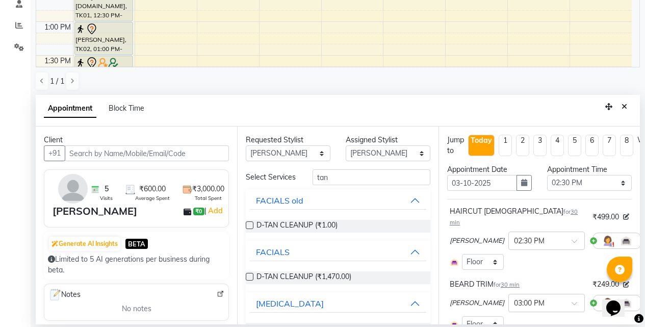
click at [249, 280] on label at bounding box center [250, 277] width 8 height 8
click at [249, 281] on input "checkbox" at bounding box center [249, 277] width 7 height 7
checkbox input "false"
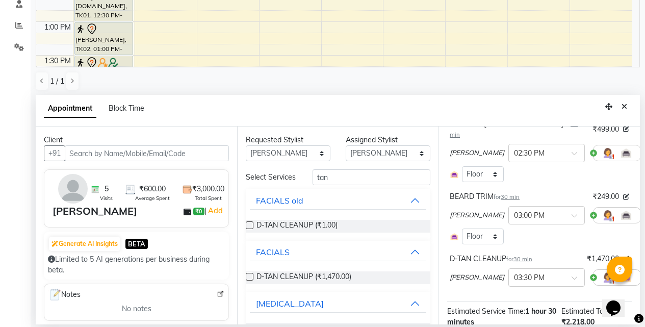
scroll to position [188, 0]
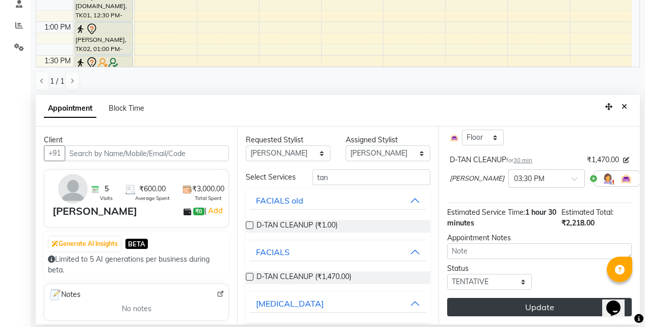
click at [535, 298] on button "Update" at bounding box center [539, 307] width 185 height 18
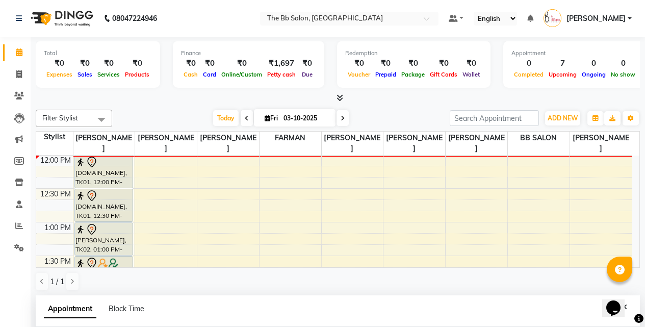
scroll to position [153, 0]
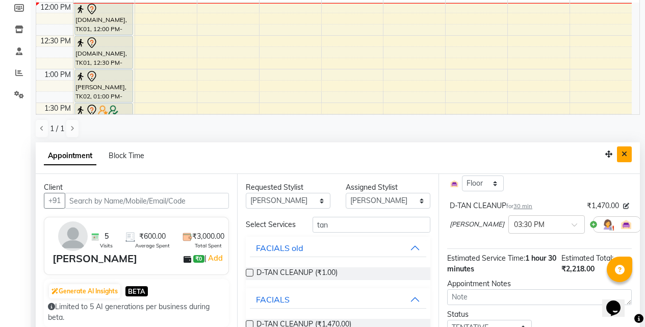
click at [622, 154] on icon "Close" at bounding box center [624, 153] width 6 height 7
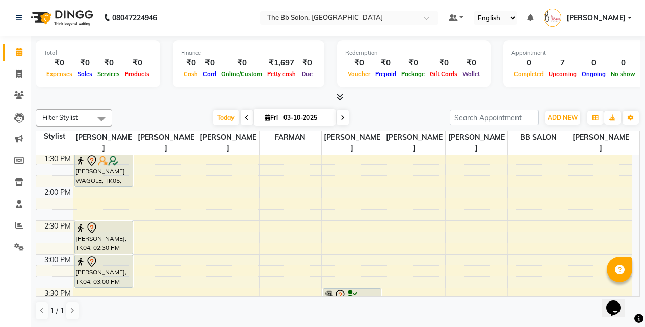
scroll to position [355, 0]
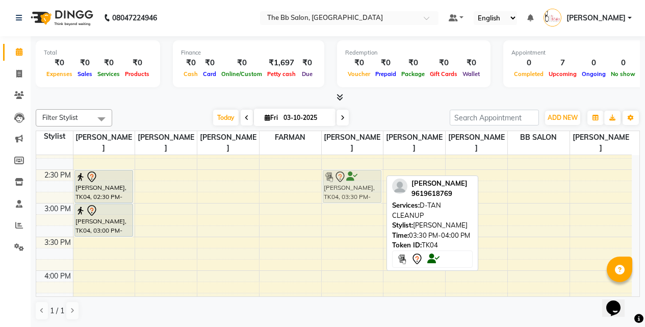
drag, startPoint x: 347, startPoint y: 254, endPoint x: 346, endPoint y: 190, distance: 64.7
click at [346, 190] on div "MISHAN JAISHWALA, TK04, 03:30 PM-04:00 PM, D-TAN CLEANUP MISHAN JAISHWALA, TK04…" at bounding box center [353, 270] width 62 height 941
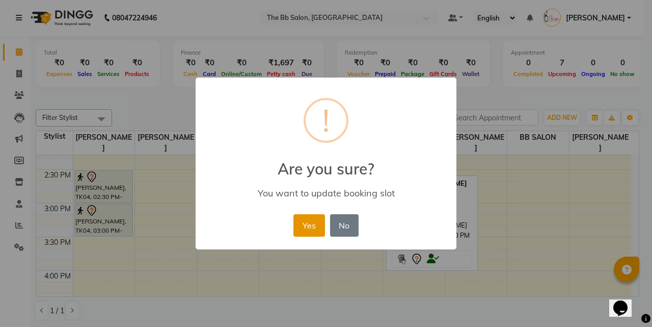
click at [307, 228] on button "Yes" at bounding box center [309, 225] width 31 height 22
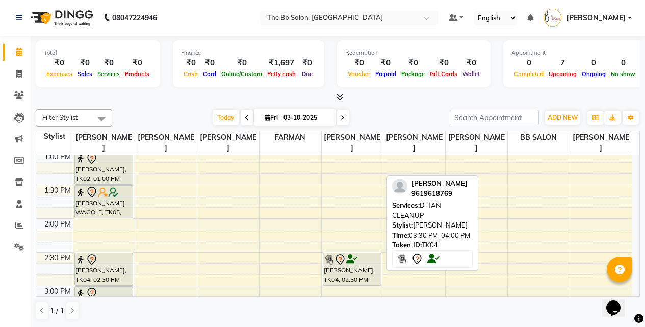
scroll to position [151, 0]
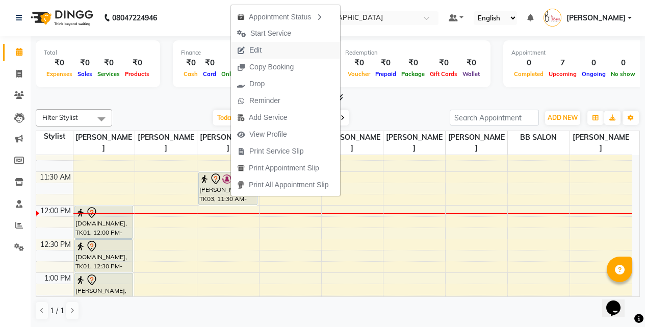
click at [257, 49] on span "Edit" at bounding box center [255, 50] width 12 height 11
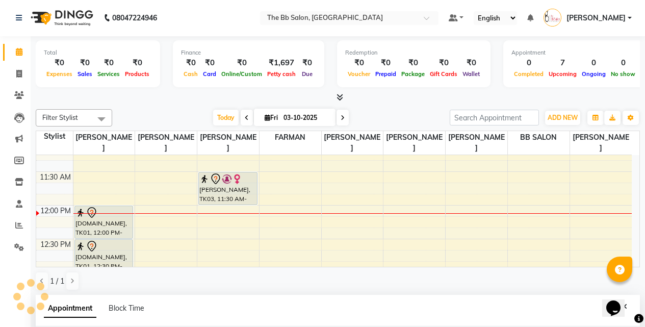
select select "tentative"
type input "03-10-2025"
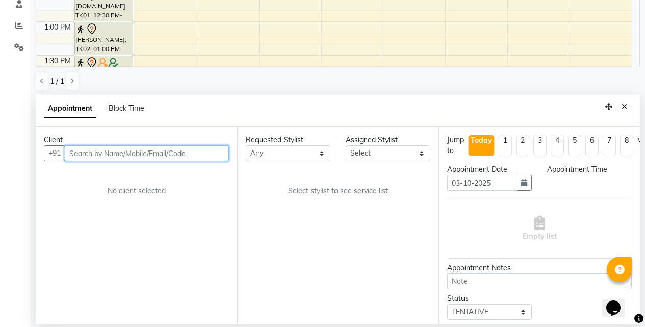
select select "84071"
select select "690"
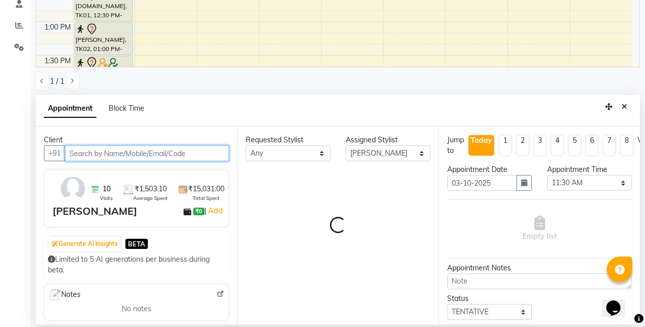
select select "3065"
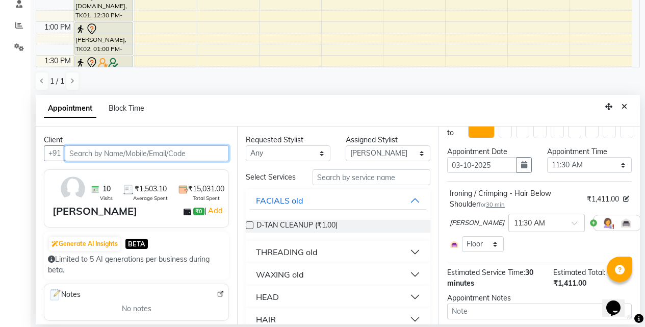
scroll to position [0, 0]
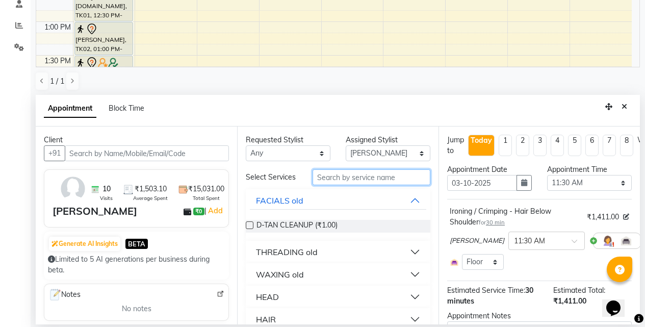
click at [344, 181] on input "text" at bounding box center [371, 177] width 118 height 16
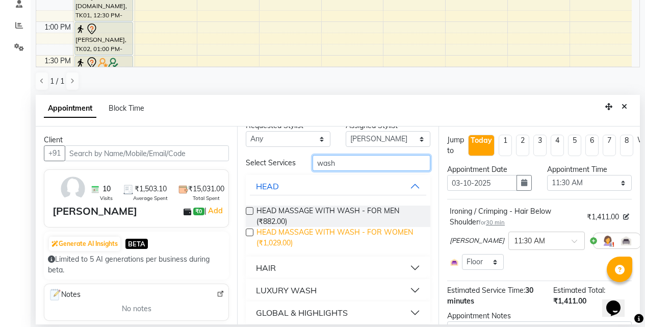
scroll to position [28, 0]
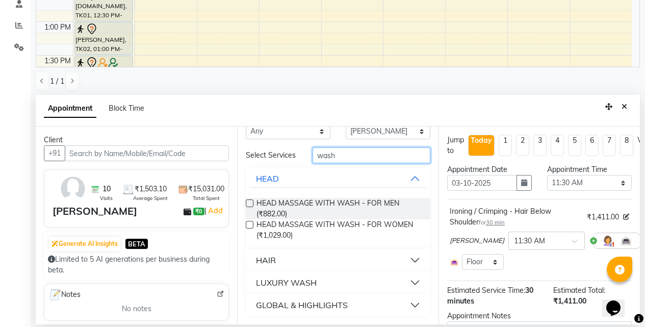
type input "wash"
click at [407, 259] on button "HAIR" at bounding box center [338, 260] width 176 height 18
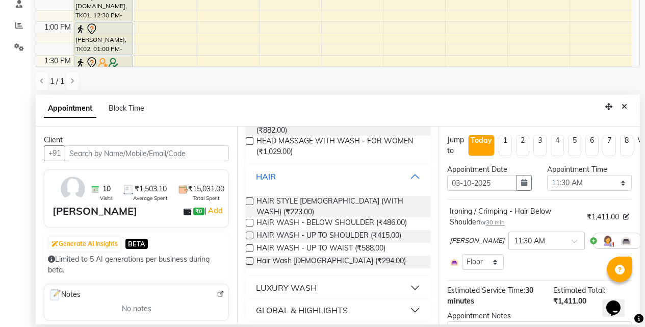
scroll to position [107, 0]
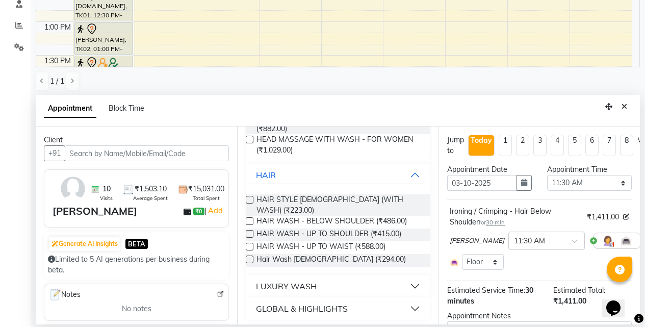
click at [249, 219] on label at bounding box center [250, 221] width 8 height 8
click at [249, 219] on input "checkbox" at bounding box center [249, 222] width 7 height 7
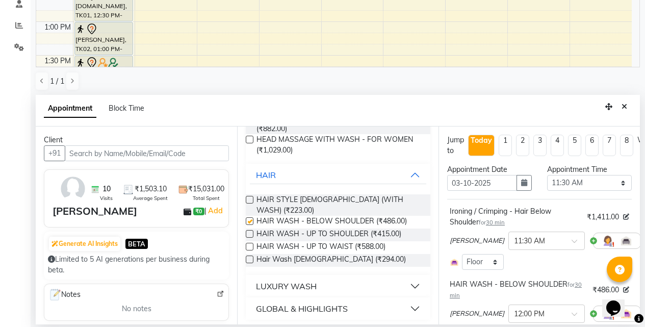
checkbox input "false"
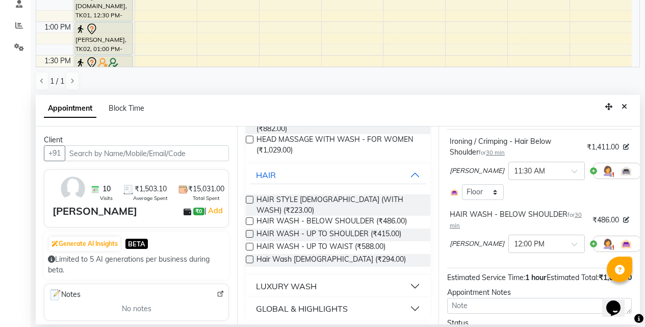
scroll to position [146, 0]
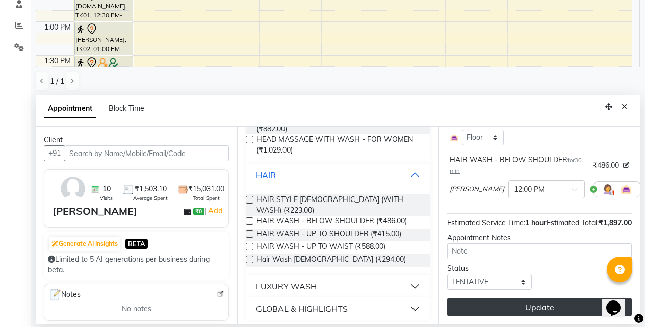
click at [530, 298] on button "Update" at bounding box center [539, 307] width 185 height 18
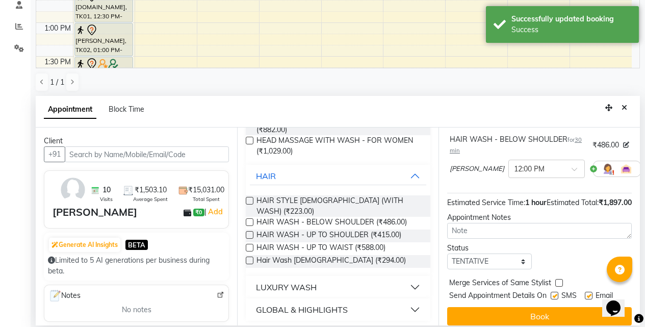
scroll to position [0, 0]
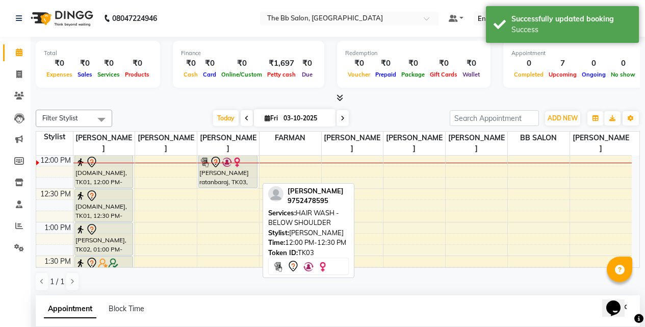
click at [236, 179] on div "[PERSON_NAME] ratanbaraj, TK03, 12:00 PM-12:30 PM, HAIR WASH - BELOW SHOULDER" at bounding box center [228, 171] width 58 height 32
select select "7"
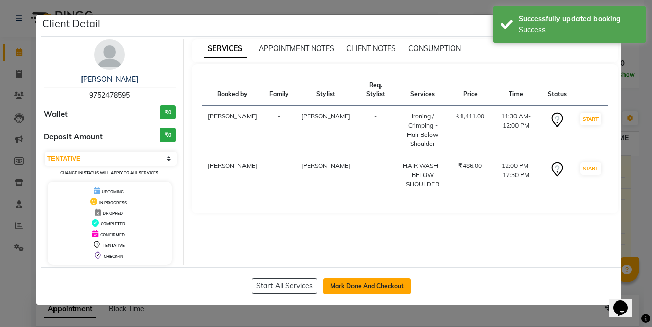
click at [373, 289] on button "Mark Done And Checkout" at bounding box center [367, 286] width 87 height 16
select select "service"
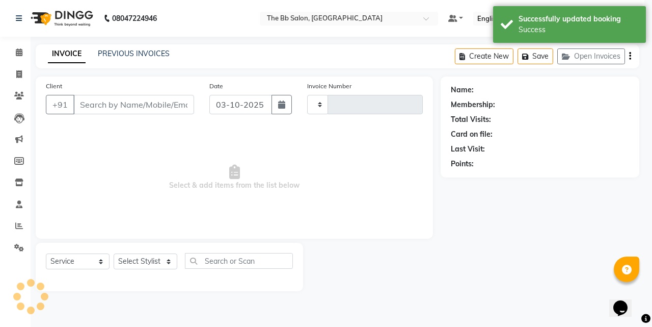
type input "4024"
select select "6231"
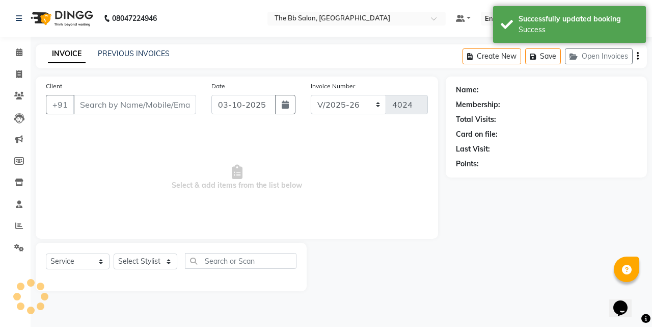
type input "97******95"
select select "84071"
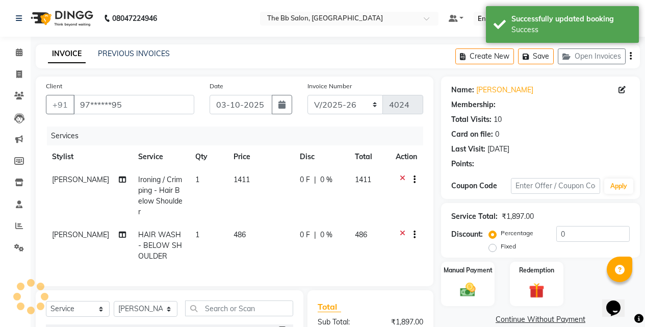
select select "1: Object"
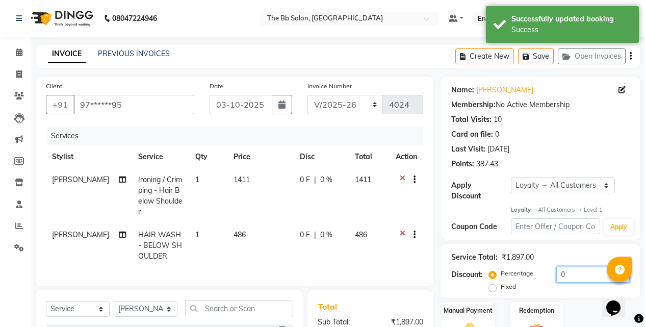
click at [556, 267] on input "0" at bounding box center [592, 275] width 73 height 16
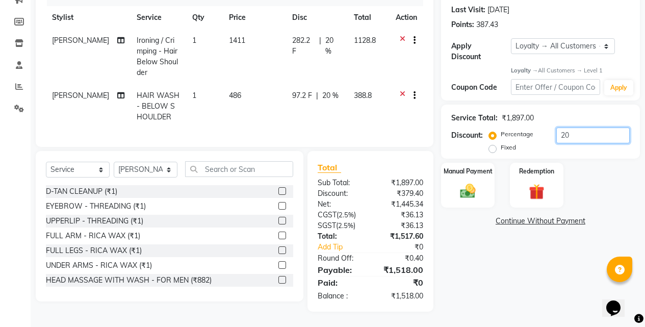
click at [575, 127] on input "20" at bounding box center [592, 135] width 73 height 16
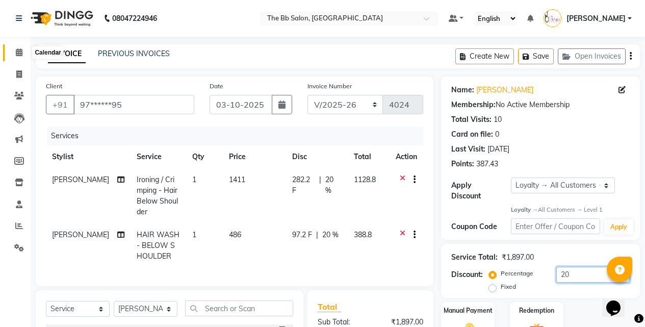
type input "20"
click at [16, 51] on icon at bounding box center [19, 52] width 7 height 8
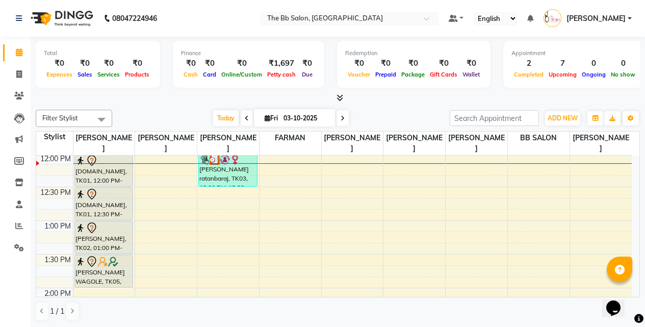
scroll to position [153, 0]
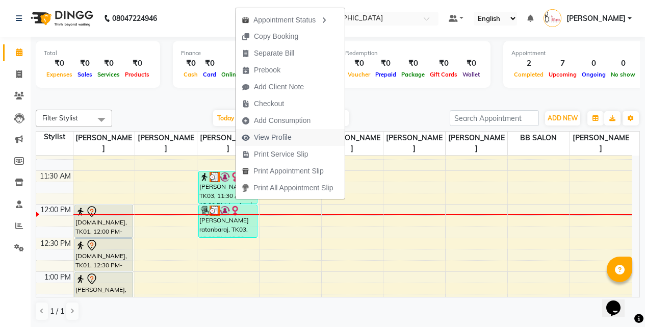
click at [283, 136] on span "View Profile" at bounding box center [273, 137] width 38 height 11
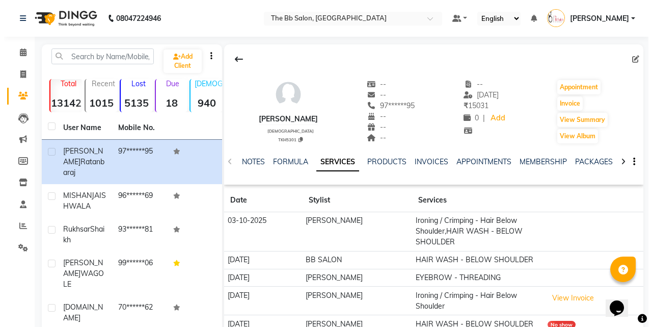
scroll to position [51, 0]
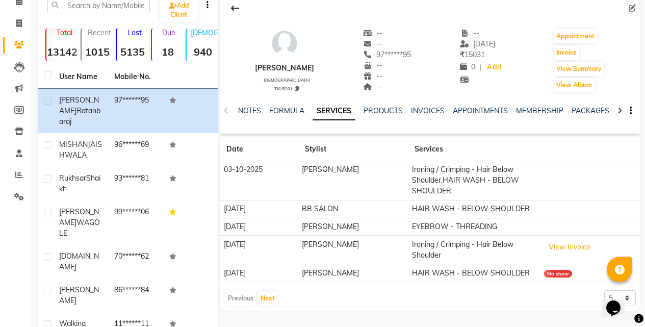
click at [561, 274] on div "No show" at bounding box center [558, 274] width 28 height 8
click at [554, 276] on div "No show" at bounding box center [558, 274] width 28 height 8
click at [569, 244] on button "View Invoice" at bounding box center [569, 247] width 51 height 16
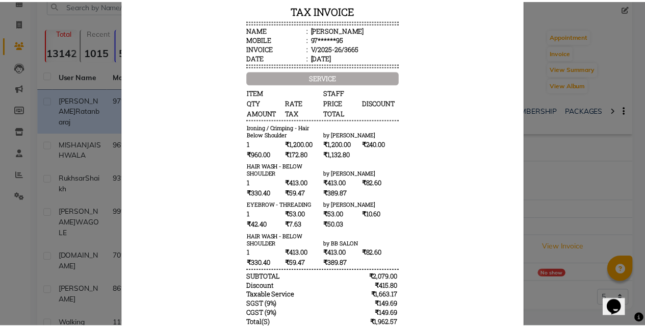
scroll to position [153, 0]
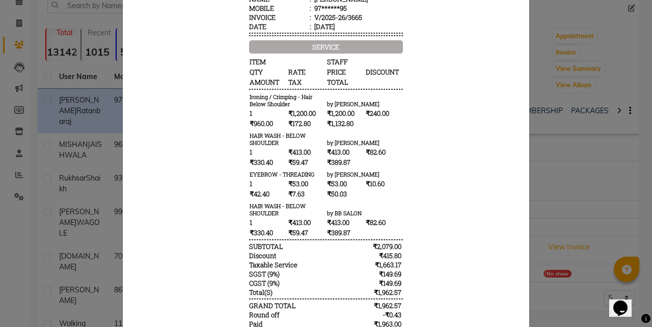
click at [554, 142] on ngb-modal-window "INVOICE View Invoice Close" at bounding box center [326, 163] width 652 height 327
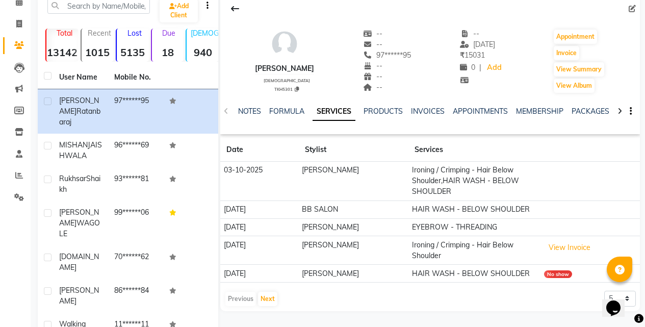
scroll to position [0, 0]
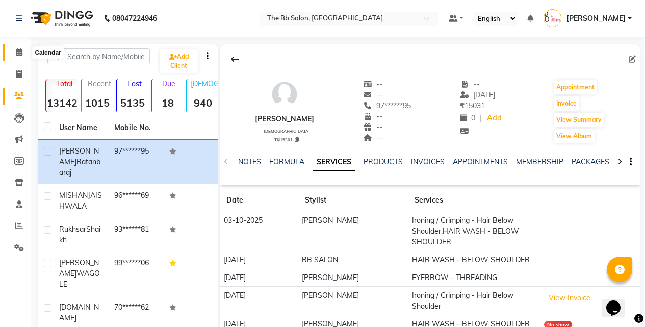
click at [18, 54] on icon at bounding box center [19, 52] width 7 height 8
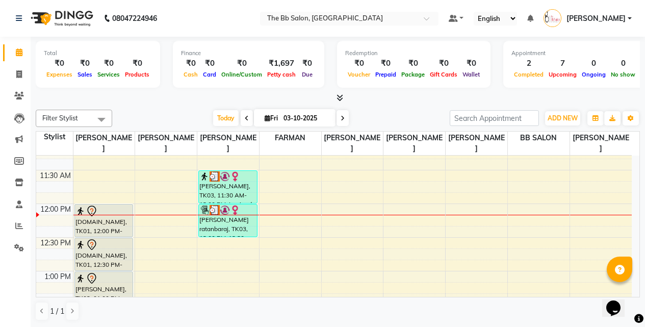
scroll to position [153, 0]
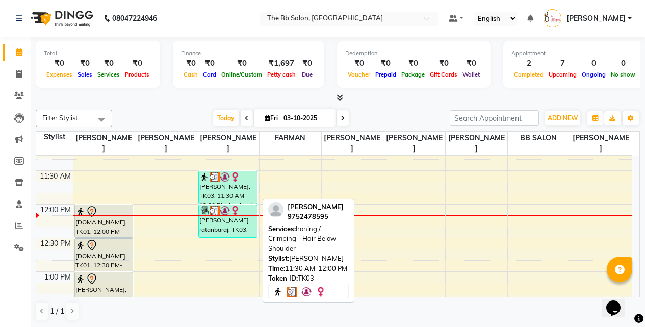
click at [221, 196] on div "[PERSON_NAME], TK03, 11:30 AM-12:00 PM, Ironing / Crimping - Hair Below Shoulder" at bounding box center [228, 187] width 58 height 32
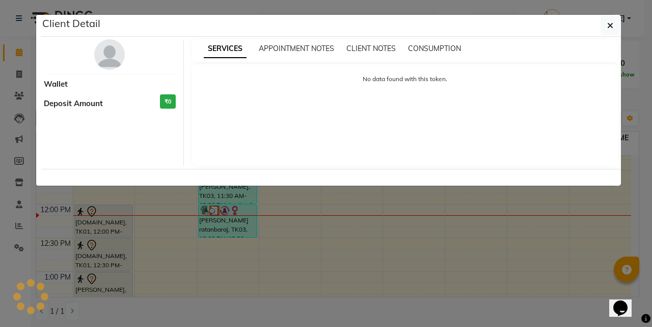
select select "3"
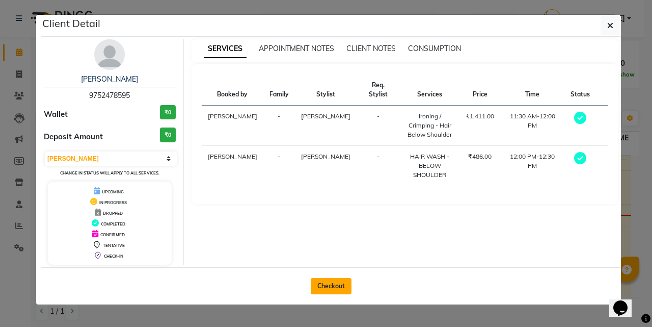
click at [325, 287] on button "Checkout" at bounding box center [331, 286] width 41 height 16
select select "6231"
select select "service"
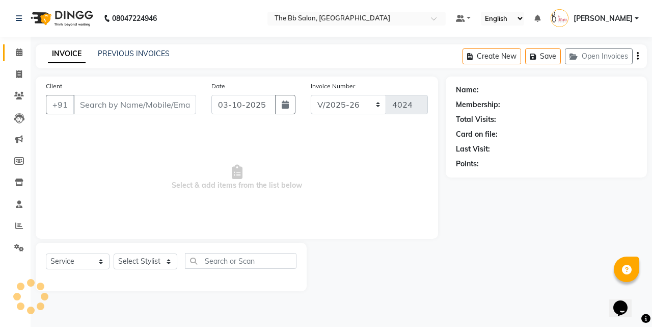
type input "97******95"
select select "84071"
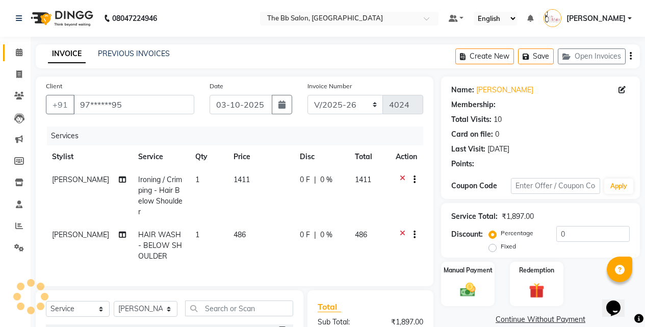
select select "1: Object"
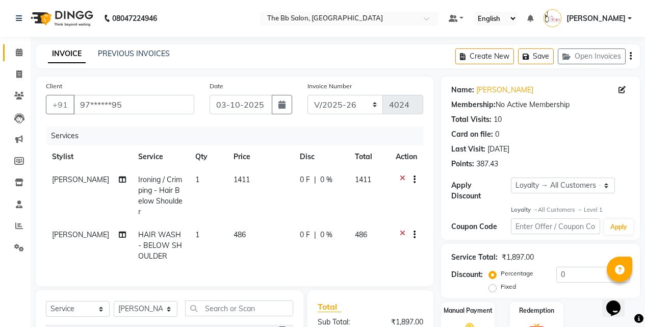
scroll to position [102, 0]
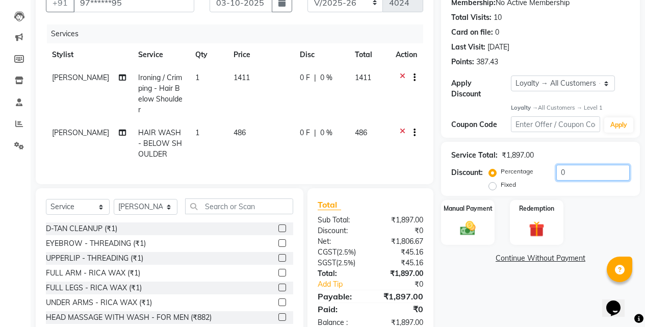
click at [556, 165] on input "0" at bounding box center [592, 173] width 73 height 16
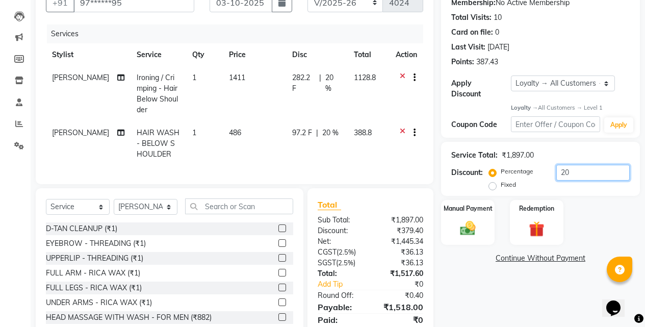
scroll to position [147, 0]
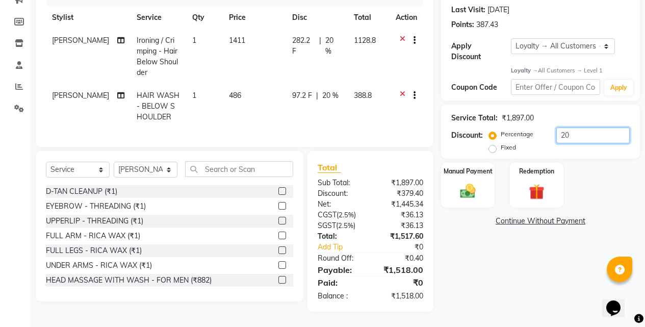
click at [579, 127] on input "20" at bounding box center [592, 135] width 73 height 16
type input "21"
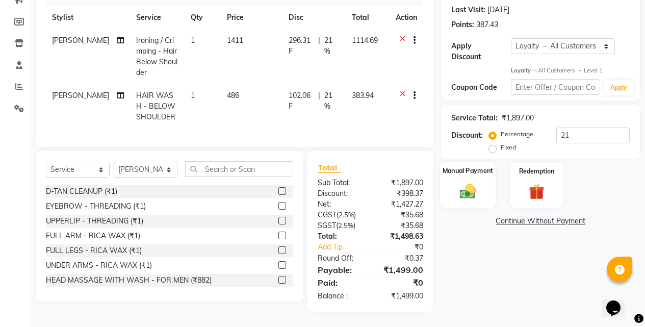
click at [465, 182] on img at bounding box center [468, 191] width 26 height 18
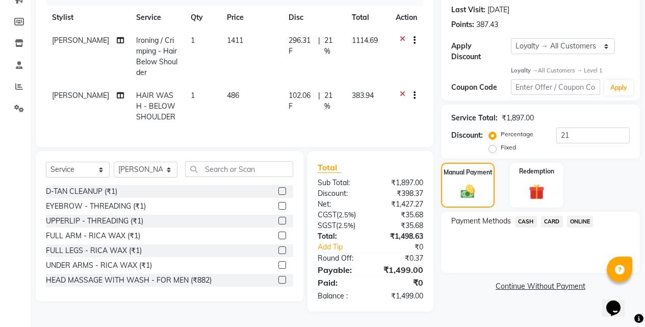
click at [526, 216] on span "CASH" at bounding box center [526, 222] width 22 height 12
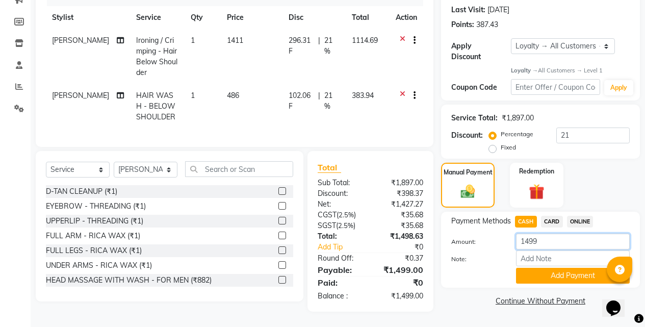
drag, startPoint x: 541, startPoint y: 225, endPoint x: 507, endPoint y: 228, distance: 33.8
click at [507, 233] on div "Amount: 1499" at bounding box center [540, 241] width 194 height 17
type input "1200"
click at [566, 268] on button "Add Payment" at bounding box center [573, 276] width 114 height 16
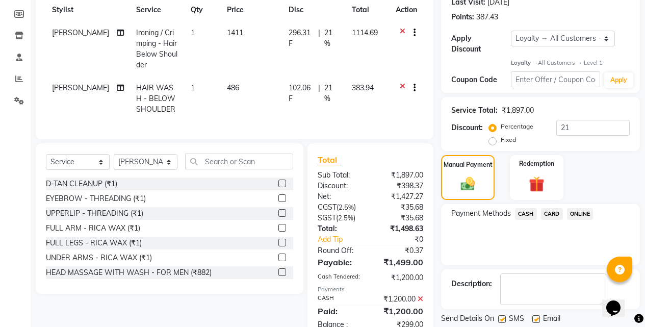
scroll to position [198, 0]
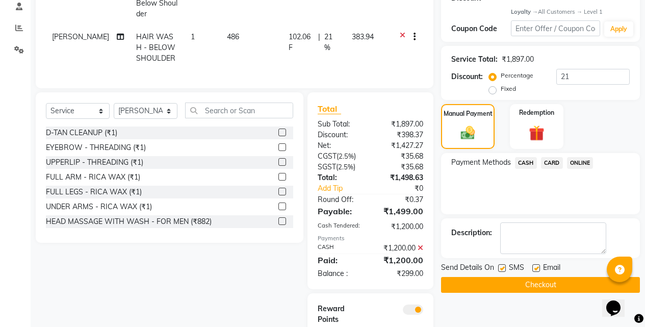
click at [534, 277] on button "Checkout" at bounding box center [540, 285] width 199 height 16
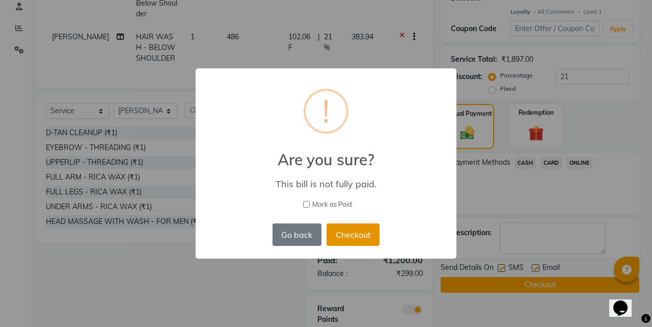
click at [343, 236] on button "Checkout" at bounding box center [353, 234] width 53 height 22
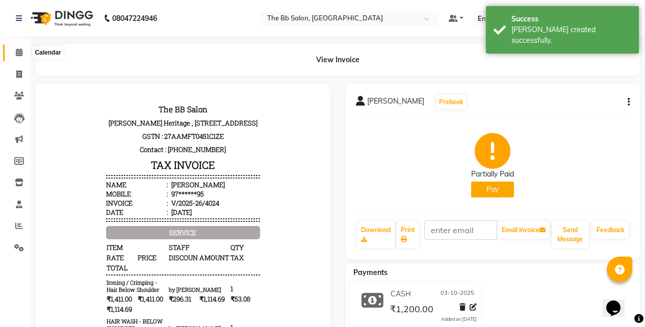
click at [18, 54] on icon at bounding box center [19, 52] width 7 height 8
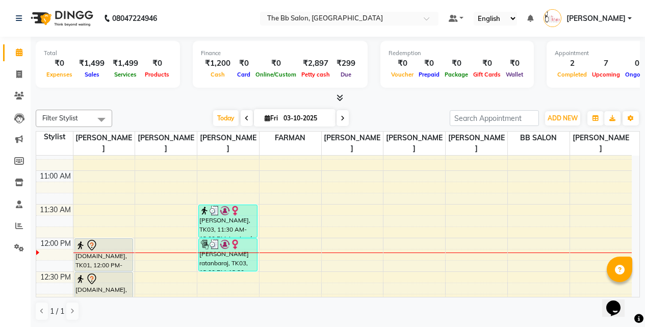
scroll to position [204, 0]
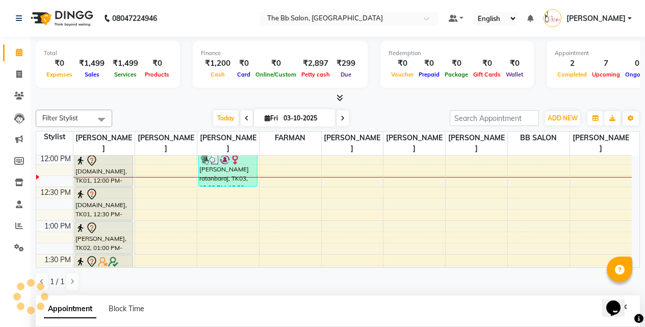
select select "83513"
select select "tentative"
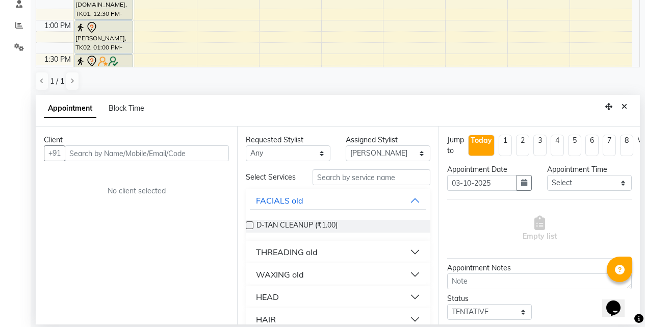
click at [152, 153] on input "text" at bounding box center [147, 153] width 164 height 16
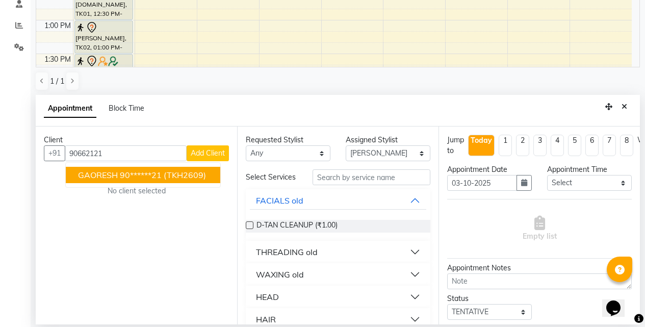
click at [181, 176] on span "(TKH2609)" at bounding box center [185, 175] width 42 height 10
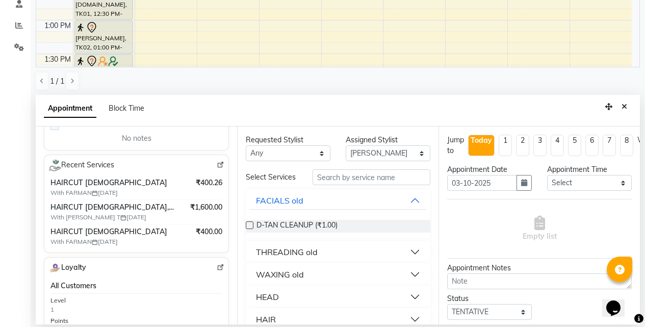
scroll to position [204, 0]
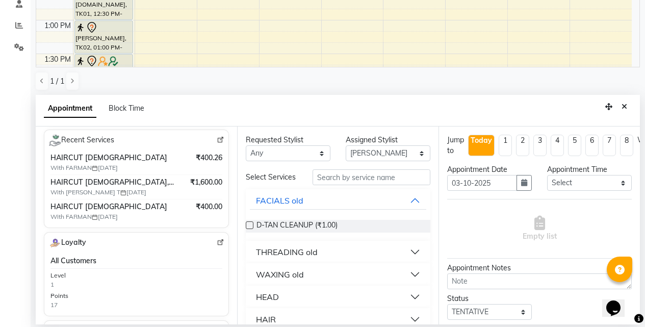
type input "90******21"
click at [319, 151] on select "Any BB SALON DIPALI EKTA FARMAN GOUSIYA SHAIKH MANGESH TAVARE Nazim Shaikh Rupe…" at bounding box center [288, 153] width 85 height 16
select select "83521"
click at [246, 145] on select "Any BB SALON DIPALI EKTA FARMAN GOUSIYA SHAIKH MANGESH TAVARE Nazim Shaikh Rupe…" at bounding box center [288, 153] width 85 height 16
select select "83521"
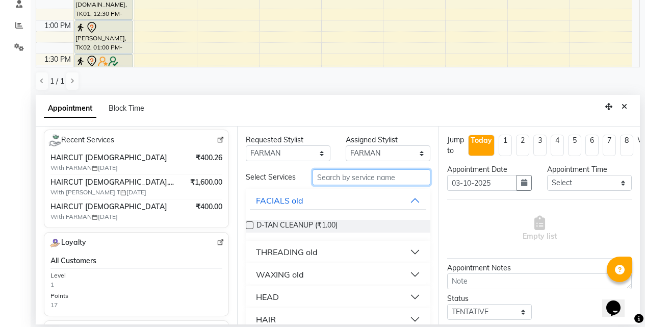
click at [342, 180] on input "text" at bounding box center [371, 177] width 118 height 16
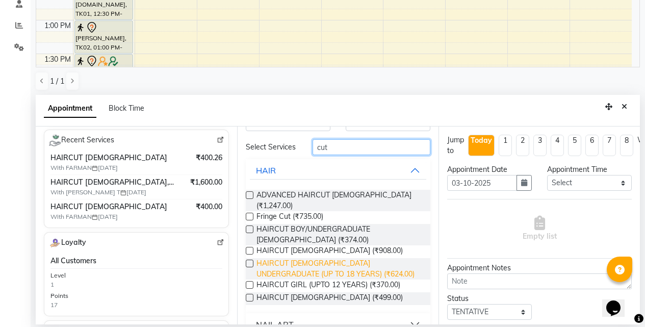
scroll to position [46, 0]
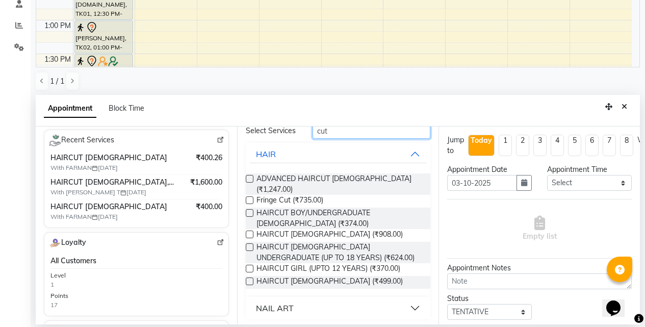
type input "cut"
click at [247, 277] on label at bounding box center [250, 281] width 8 height 8
click at [247, 279] on input "checkbox" at bounding box center [249, 282] width 7 height 7
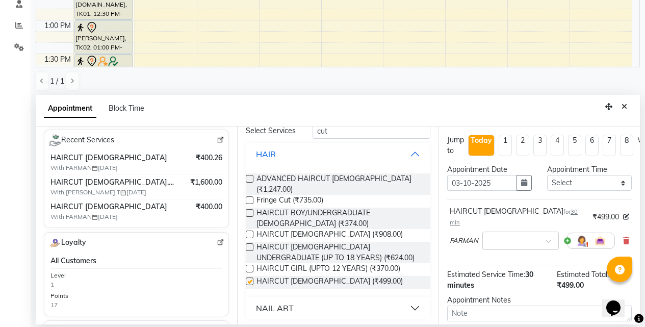
checkbox input "false"
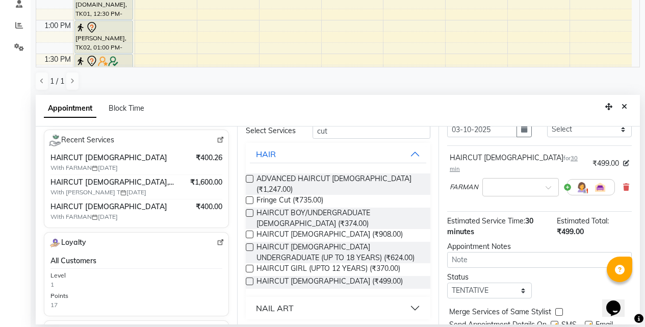
scroll to position [89, 0]
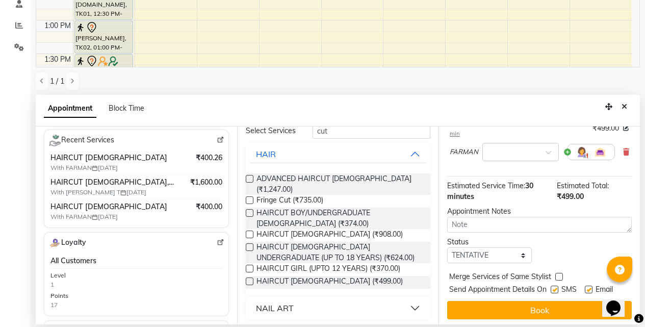
click at [512, 303] on button "Book" at bounding box center [539, 310] width 185 height 18
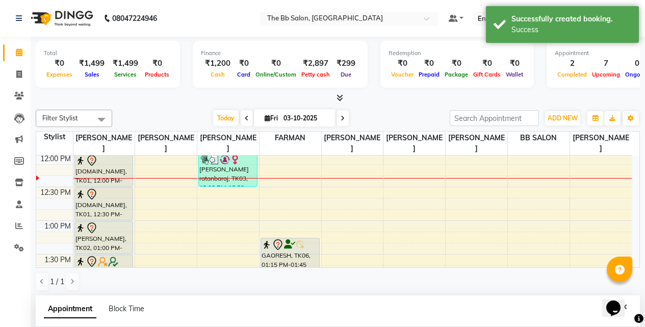
scroll to position [102, 0]
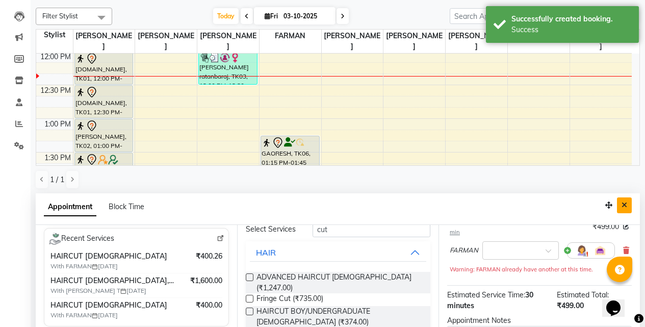
click at [623, 206] on icon "Close" at bounding box center [624, 204] width 6 height 7
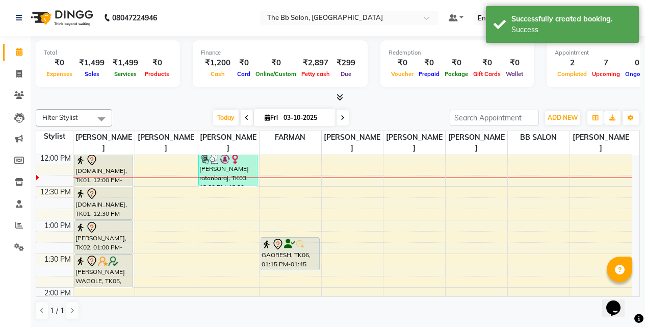
scroll to position [1, 0]
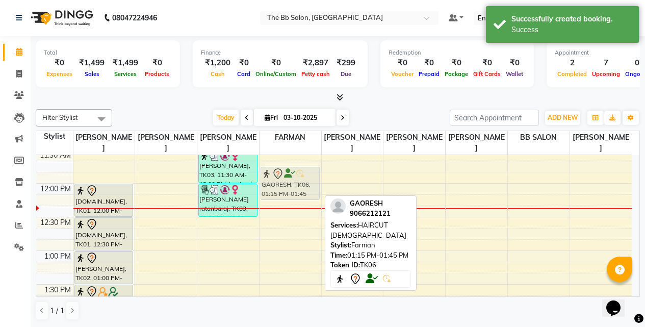
drag, startPoint x: 281, startPoint y: 251, endPoint x: 277, endPoint y: 175, distance: 76.0
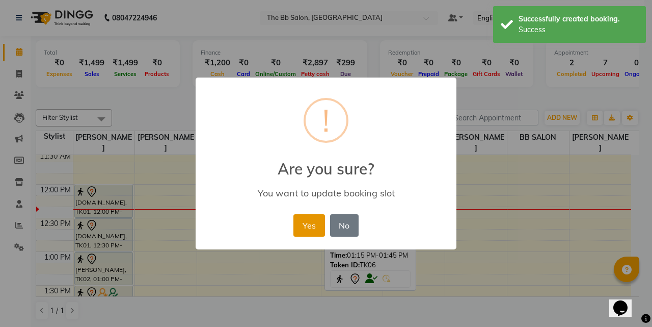
click at [310, 226] on button "Yes" at bounding box center [309, 225] width 31 height 22
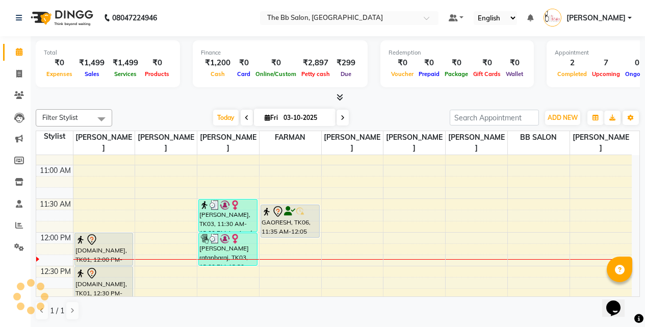
scroll to position [153, 0]
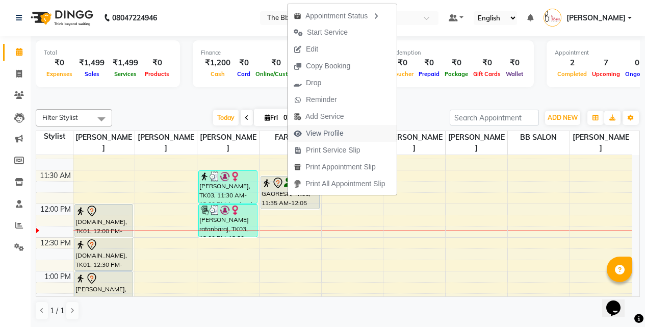
click at [318, 128] on span "View Profile" at bounding box center [325, 133] width 38 height 11
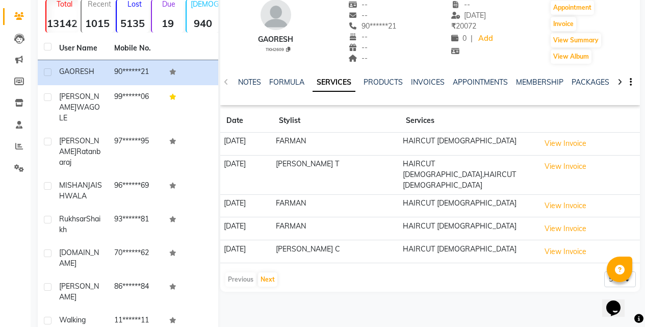
scroll to position [150, 0]
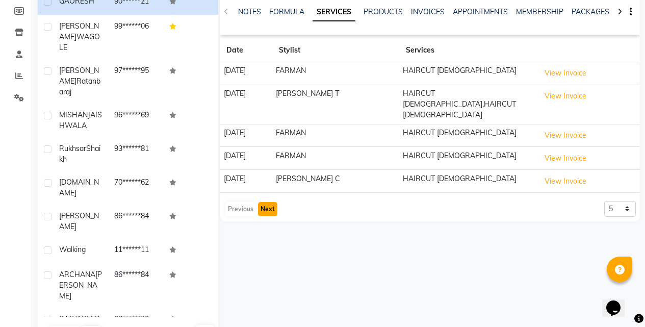
click at [271, 202] on button "Next" at bounding box center [267, 209] width 19 height 14
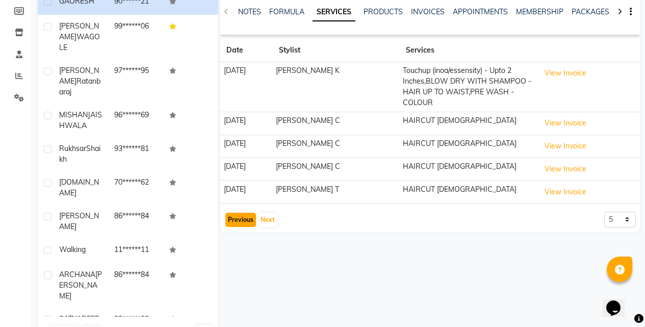
click at [236, 221] on button "Previous" at bounding box center [240, 220] width 31 height 14
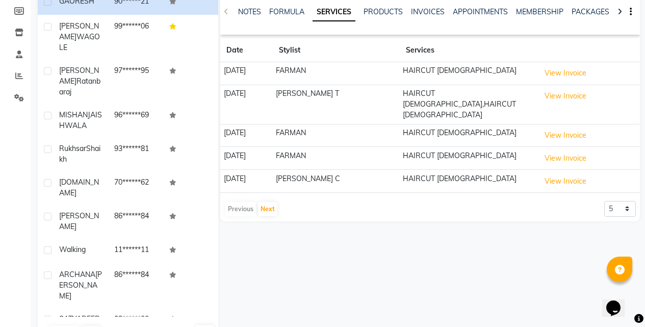
scroll to position [0, 0]
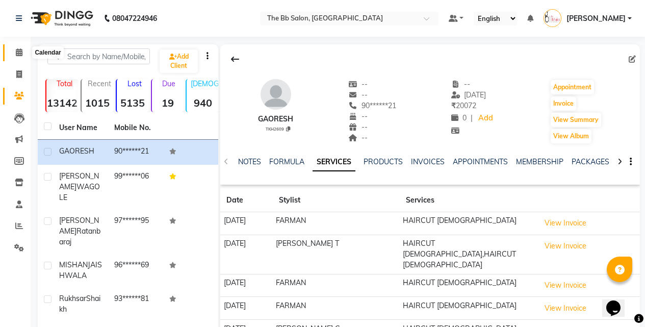
click at [18, 54] on icon at bounding box center [19, 52] width 7 height 8
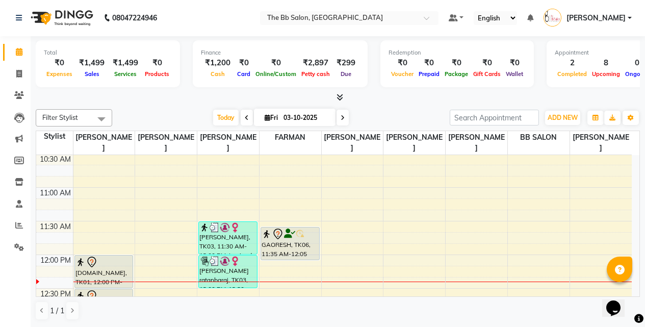
scroll to position [153, 0]
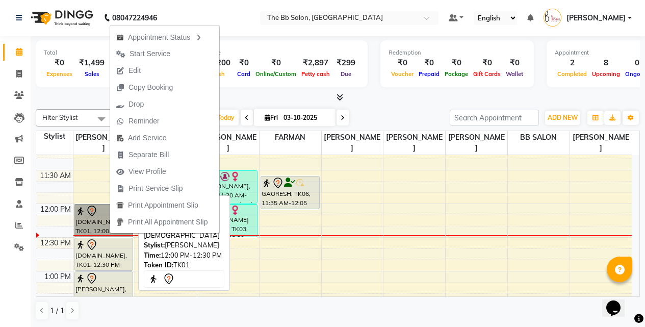
click at [96, 229] on link "[DOMAIN_NAME], TK01, 12:00 PM-12:30 PM, HAIRCUT [DEMOGRAPHIC_DATA]" at bounding box center [103, 220] width 59 height 33
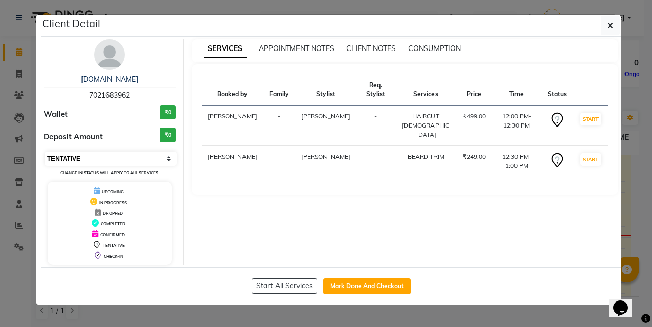
drag, startPoint x: 169, startPoint y: 157, endPoint x: 163, endPoint y: 164, distance: 8.3
click at [169, 157] on select "Select IN SERVICE CONFIRMED TENTATIVE CHECK IN MARK DONE DROPPED UPCOMING" at bounding box center [111, 158] width 132 height 14
select select "8"
click at [45, 151] on select "Select IN SERVICE CONFIRMED TENTATIVE CHECK IN MARK DONE DROPPED UPCOMING" at bounding box center [111, 158] width 132 height 14
click at [505, 311] on ngb-modal-window "Client Detail B.JOY 7021683962 Wallet ₹0 Deposit Amount ₹0 Select IN SERVICE CO…" at bounding box center [326, 163] width 652 height 327
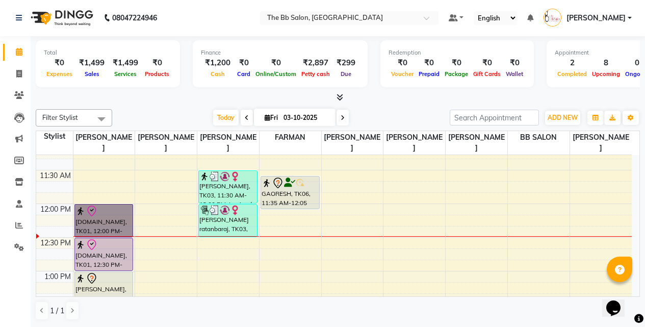
scroll to position [204, 0]
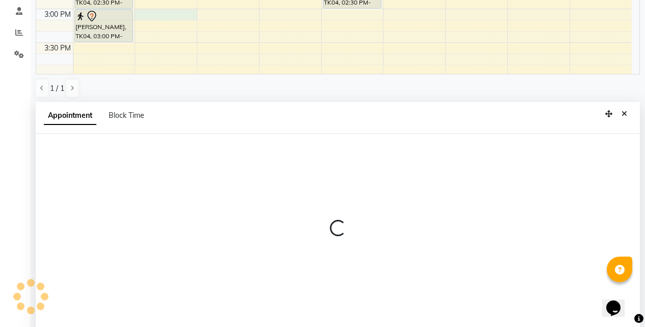
scroll to position [200, 0]
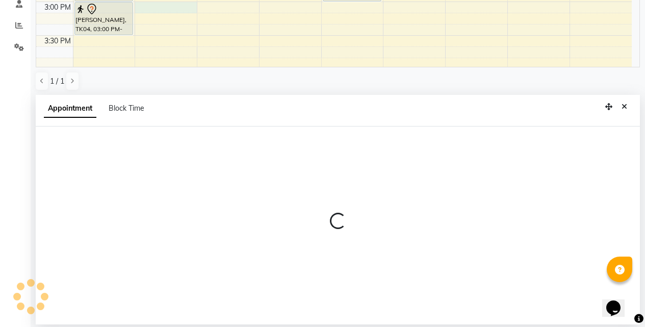
select select "83659"
select select "tentative"
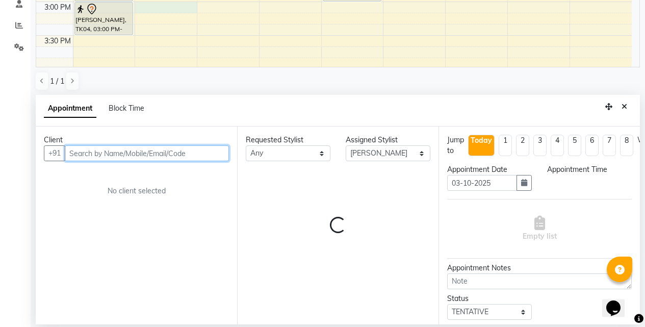
select select "900"
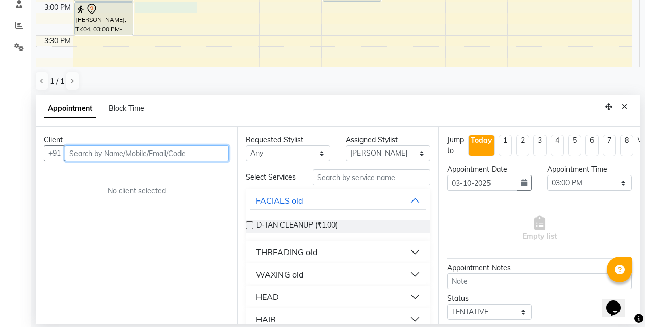
click at [154, 155] on input "text" at bounding box center [147, 153] width 164 height 16
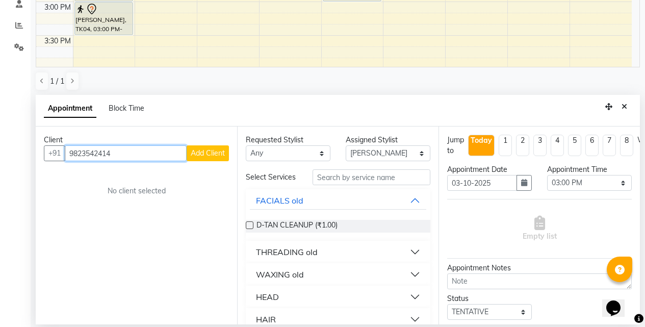
click at [92, 153] on input "9823542414" at bounding box center [126, 153] width 122 height 16
click at [96, 153] on input "9823542414" at bounding box center [126, 153] width 122 height 16
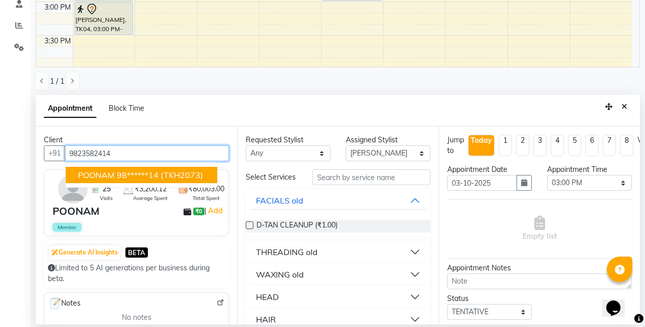
click at [110, 169] on button "POONAM 98******14 (TKH2073)" at bounding box center [141, 175] width 151 height 16
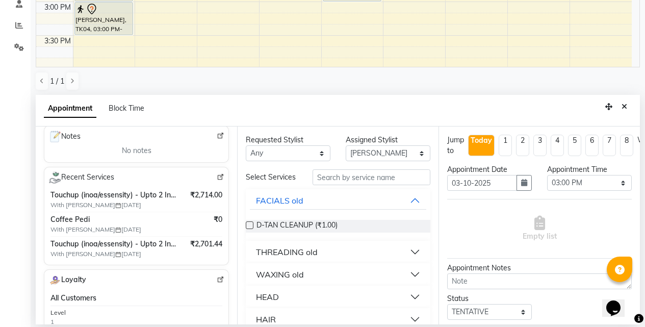
scroll to position [204, 0]
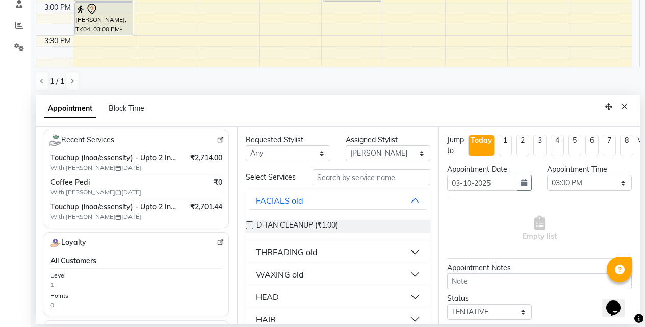
type input "98******14"
click at [217, 137] on img at bounding box center [221, 140] width 8 height 8
click at [351, 156] on select "Select BB SALON DIPALI EKTA FARMAN GOUSIYA SHAIKH MANGESH TAVARE Nazim Shaikh R…" at bounding box center [388, 153] width 85 height 16
select select "84071"
click at [346, 145] on select "Select BB SALON DIPALI EKTA FARMAN GOUSIYA SHAIKH MANGESH TAVARE Nazim Shaikh R…" at bounding box center [388, 153] width 85 height 16
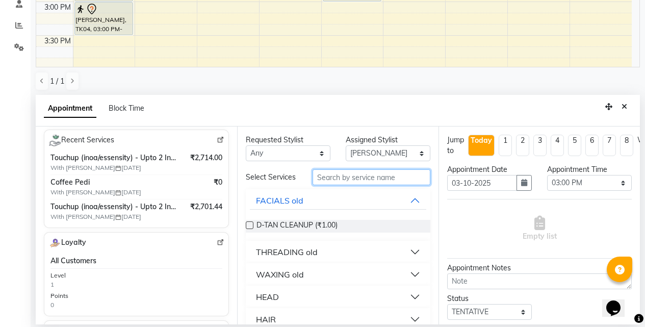
click at [326, 185] on input "text" at bounding box center [371, 177] width 118 height 16
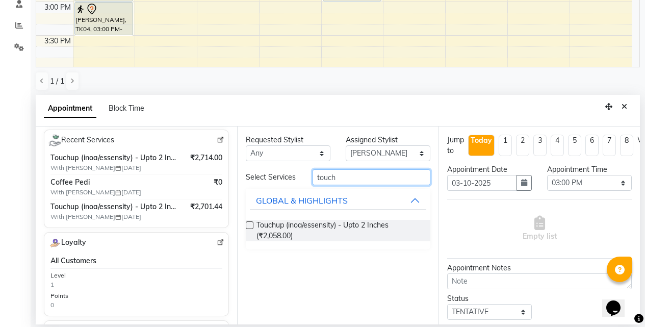
type input "touch"
click at [252, 227] on label at bounding box center [250, 225] width 8 height 8
click at [252, 227] on input "checkbox" at bounding box center [249, 226] width 7 height 7
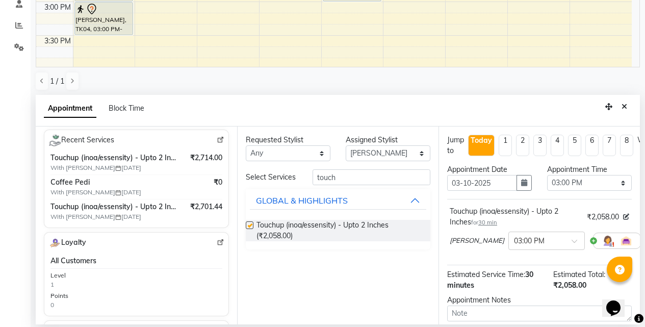
checkbox input "false"
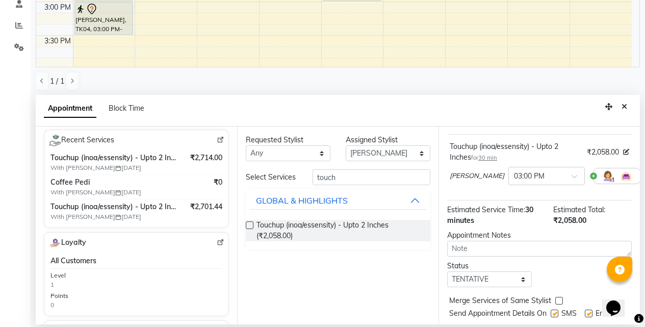
scroll to position [101, 0]
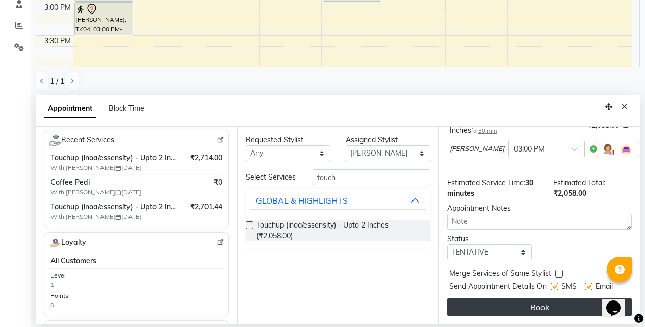
click at [503, 300] on button "Book" at bounding box center [539, 307] width 185 height 18
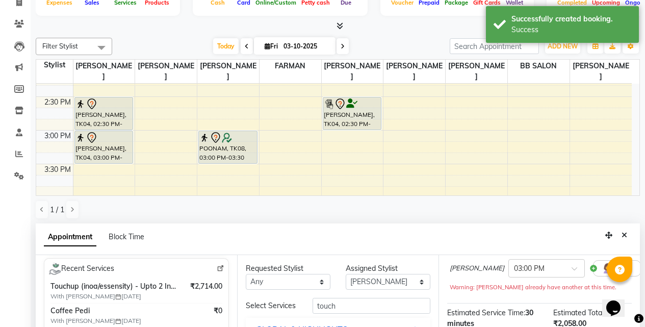
scroll to position [153, 0]
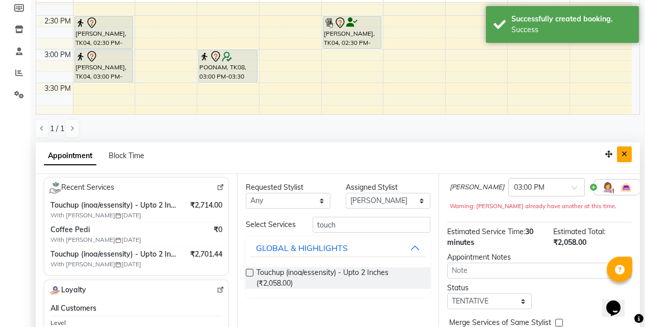
click at [628, 155] on button "Close" at bounding box center [624, 154] width 15 height 16
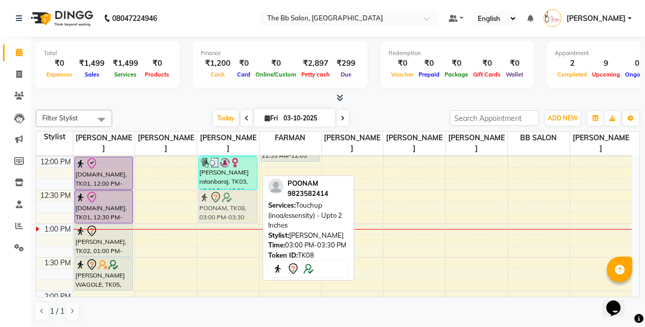
scroll to position [201, 0]
drag, startPoint x: 232, startPoint y: 220, endPoint x: 248, endPoint y: 221, distance: 15.8
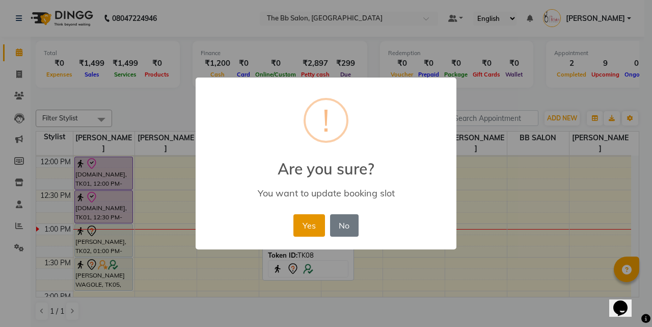
click at [295, 230] on button "Yes" at bounding box center [309, 225] width 31 height 22
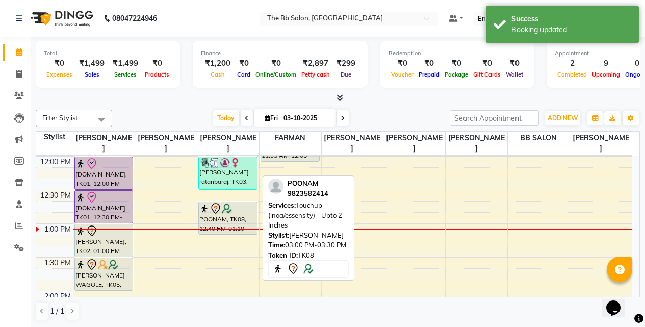
click at [380, 104] on div "Total ₹0 Expenses ₹1,499 Sales ₹1,499 Services ₹0 Products Finance ₹1,200 Cash …" at bounding box center [338, 182] width 614 height 291
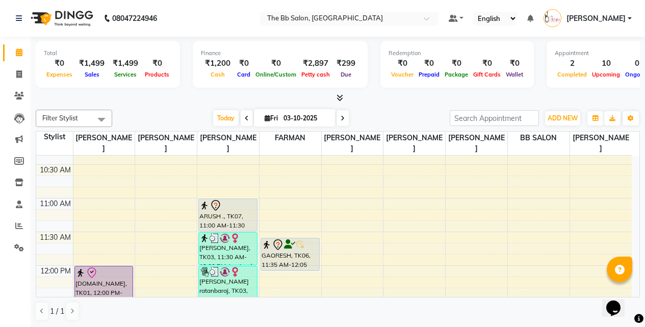
scroll to position [102, 0]
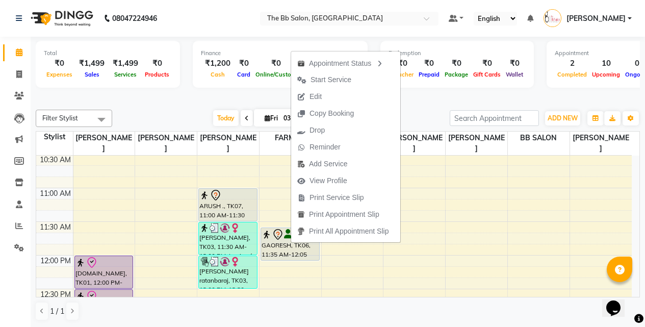
drag, startPoint x: 321, startPoint y: 87, endPoint x: 319, endPoint y: 94, distance: 7.3
click at [319, 87] on span "Start Service" at bounding box center [324, 79] width 66 height 17
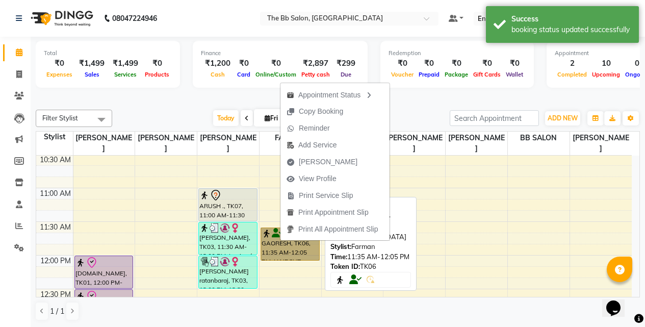
click at [283, 247] on link "GAORESH, TK06, 11:35 AM-12:05 PM, HAIRCUT MALE" at bounding box center [289, 243] width 59 height 33
select select "1"
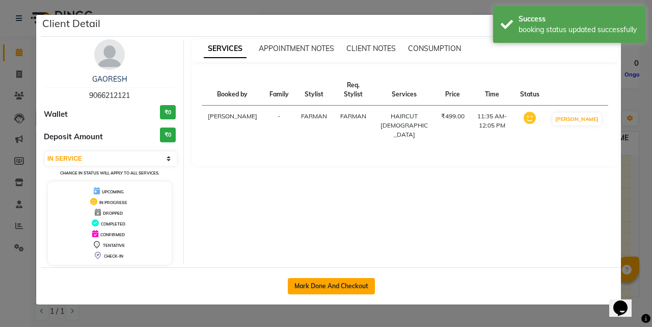
click at [358, 287] on button "Mark Done And Checkout" at bounding box center [331, 286] width 87 height 16
select select "6231"
select select "service"
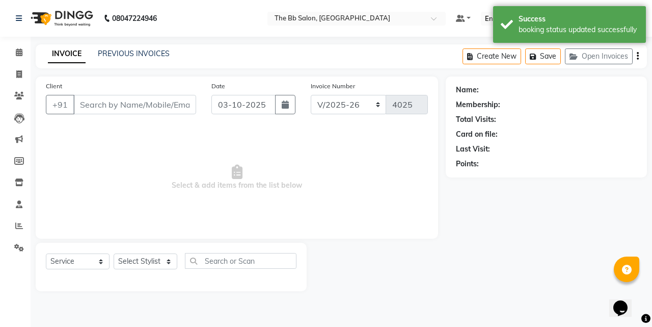
type input "90******21"
select select "83521"
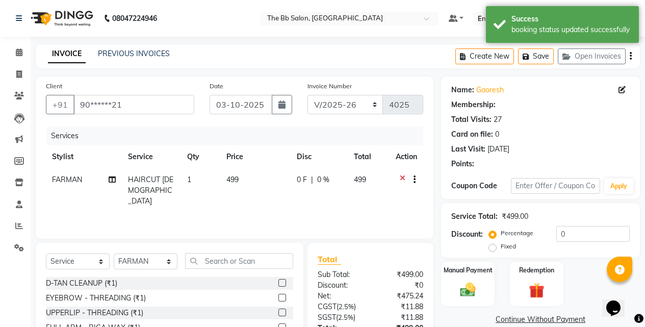
select select "1: Object"
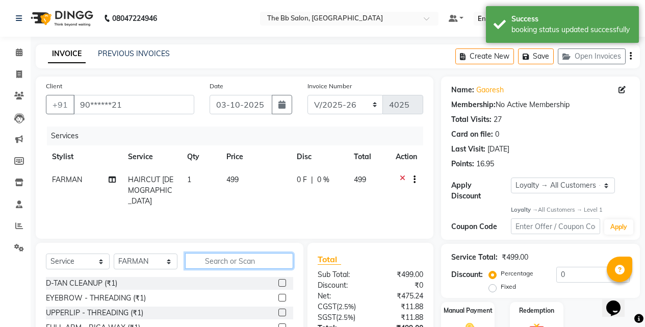
click at [222, 266] on input "text" at bounding box center [239, 261] width 108 height 16
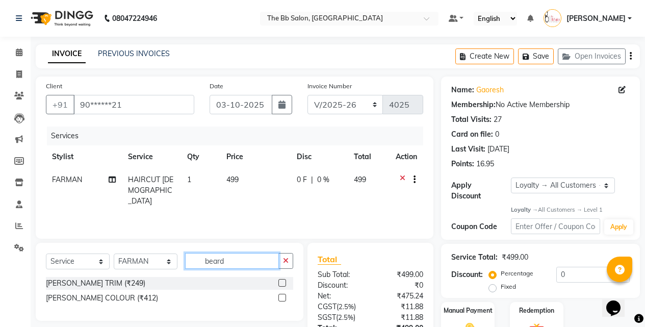
type input "beard"
click at [279, 282] on label at bounding box center [282, 283] width 8 height 8
click at [279, 282] on input "checkbox" at bounding box center [281, 283] width 7 height 7
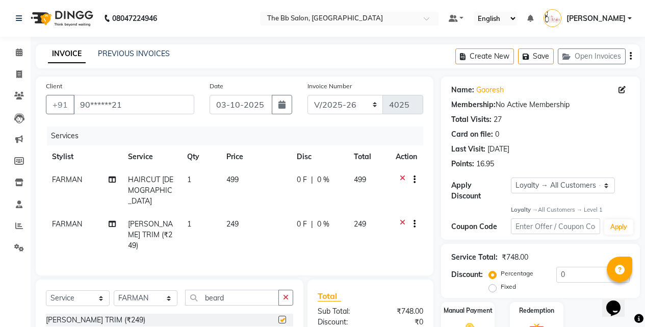
checkbox input "false"
click at [559, 268] on input "0" at bounding box center [592, 275] width 73 height 16
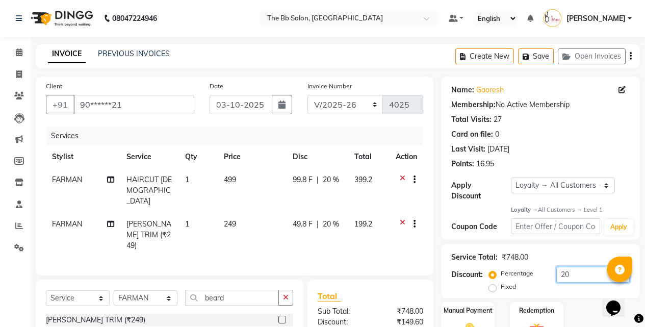
scroll to position [115, 0]
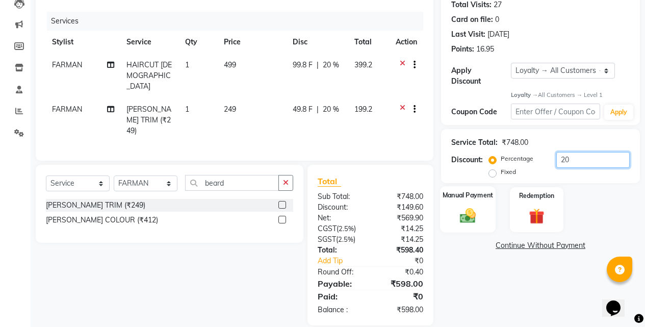
type input "20"
click at [466, 197] on div "Manual Payment" at bounding box center [468, 210] width 56 height 46
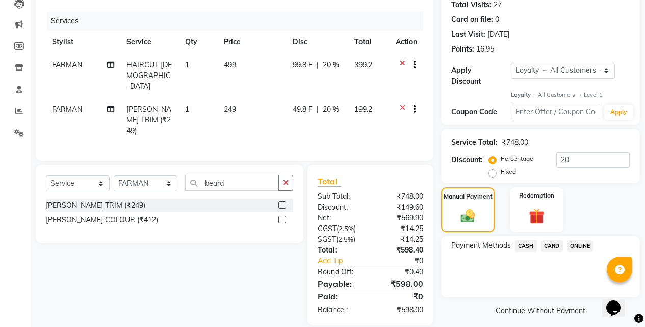
drag, startPoint x: 519, startPoint y: 234, endPoint x: 540, endPoint y: 249, distance: 25.7
click at [518, 240] on span "CASH" at bounding box center [526, 246] width 22 height 12
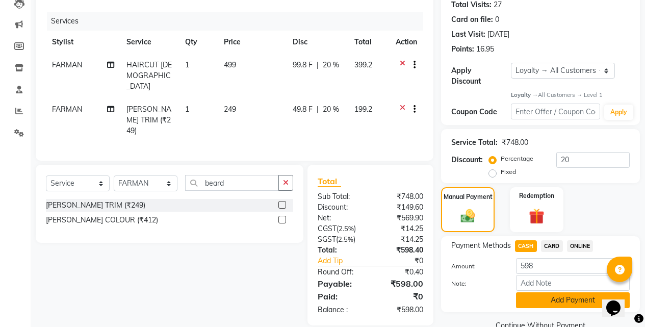
click at [549, 292] on button "Add Payment" at bounding box center [573, 300] width 114 height 16
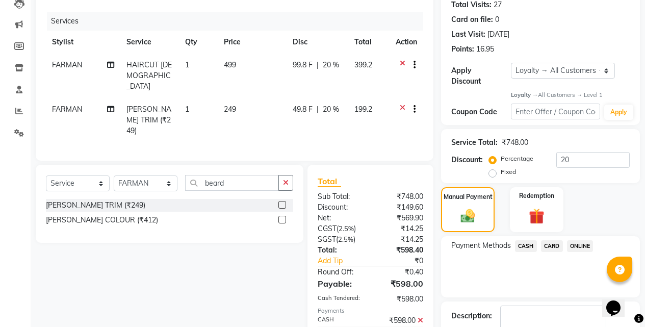
scroll to position [233, 0]
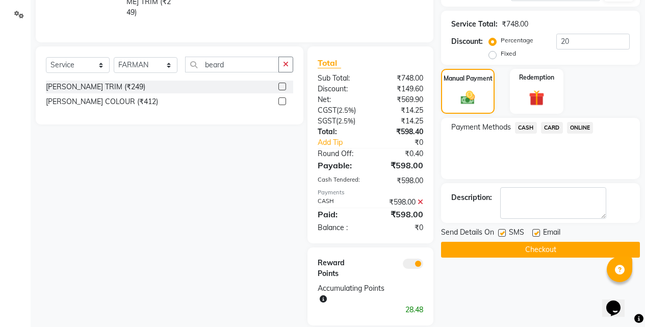
click at [537, 244] on button "Checkout" at bounding box center [540, 250] width 199 height 16
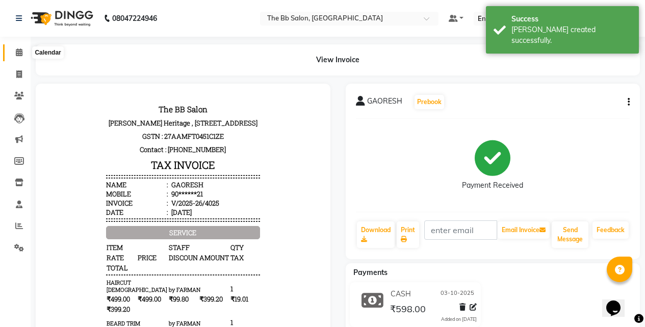
click at [18, 53] on icon at bounding box center [19, 52] width 7 height 8
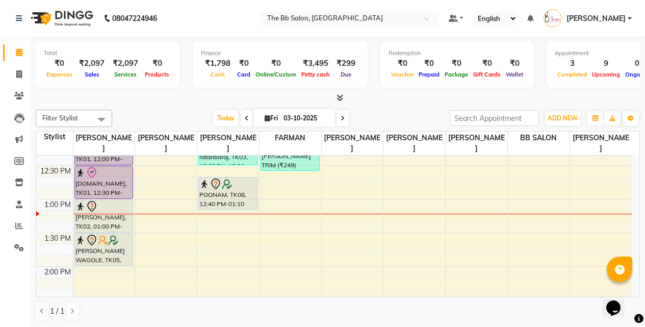
scroll to position [255, 0]
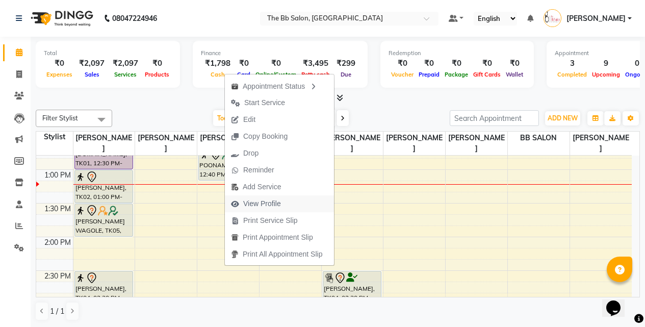
click at [268, 201] on span "View Profile" at bounding box center [262, 203] width 38 height 11
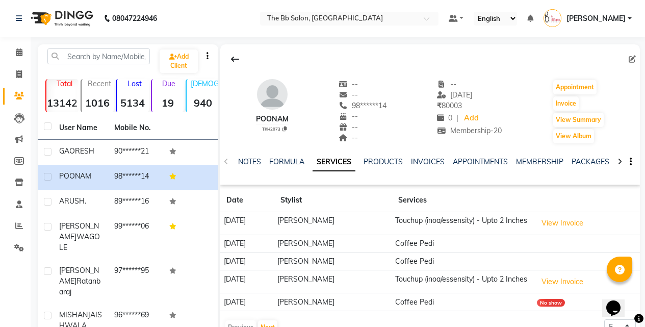
scroll to position [102, 0]
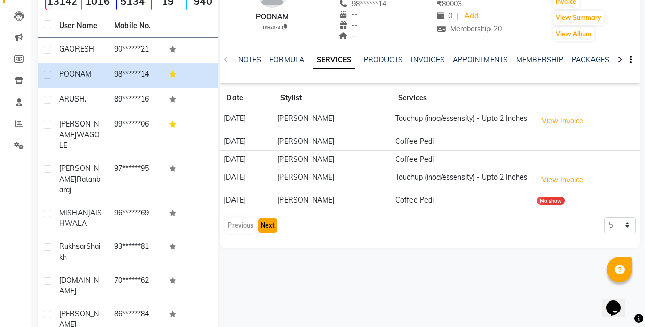
click at [266, 232] on button "Next" at bounding box center [267, 225] width 19 height 14
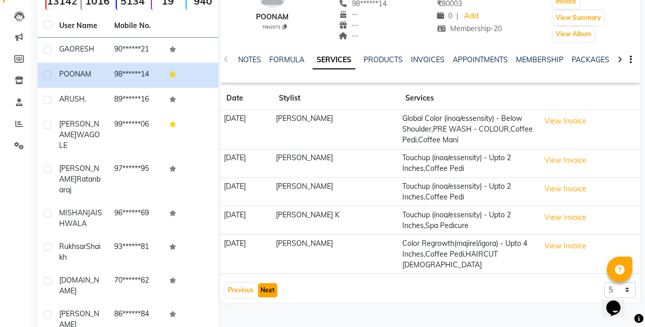
click at [269, 283] on button "Next" at bounding box center [267, 290] width 19 height 14
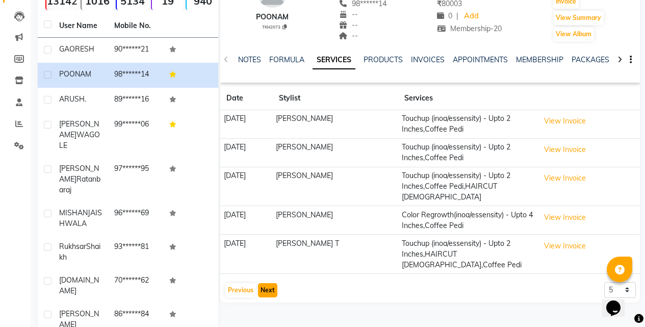
click at [266, 283] on button "Next" at bounding box center [267, 290] width 19 height 14
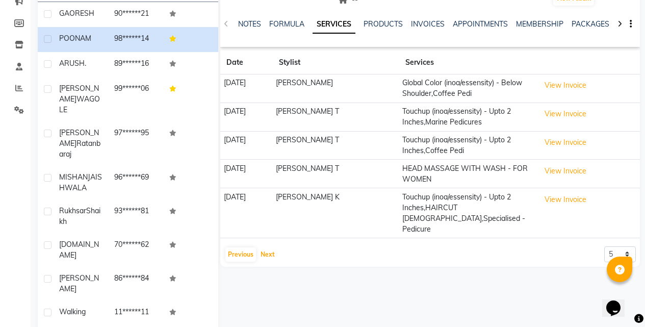
scroll to position [141, 0]
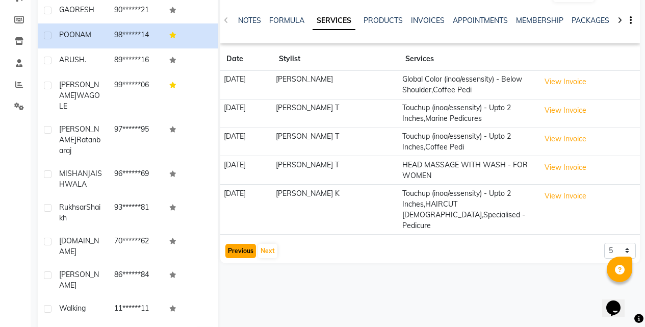
click at [238, 244] on button "Previous" at bounding box center [240, 251] width 31 height 14
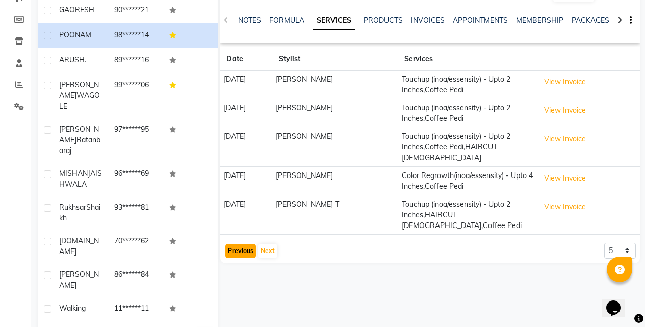
click at [244, 244] on button "Previous" at bounding box center [240, 251] width 31 height 14
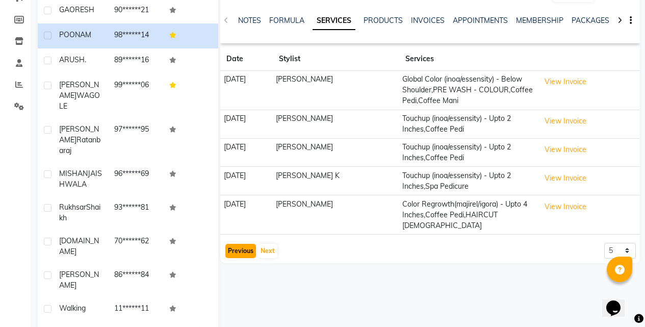
click at [245, 244] on button "Previous" at bounding box center [240, 251] width 31 height 14
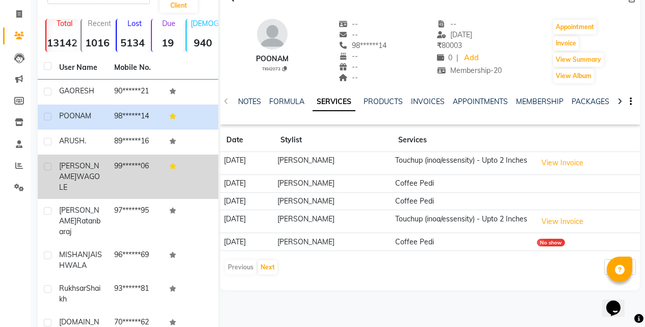
scroll to position [0, 0]
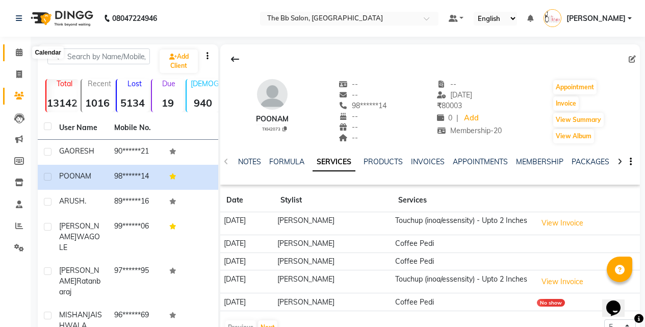
click at [16, 54] on icon at bounding box center [19, 52] width 7 height 8
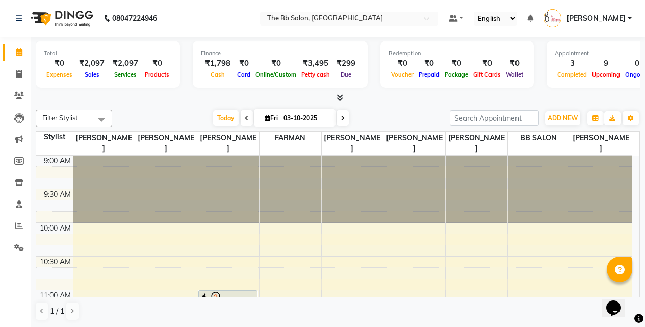
click at [336, 102] on span at bounding box center [337, 98] width 11 height 11
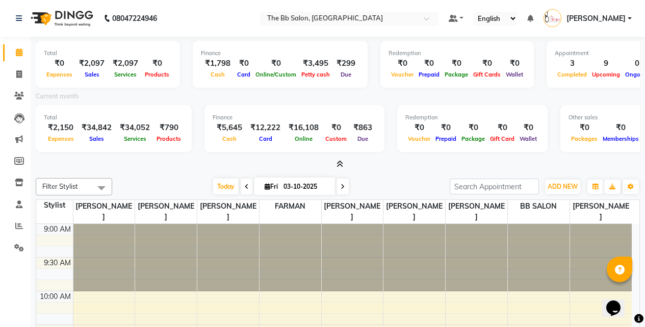
click at [338, 162] on icon at bounding box center [339, 164] width 7 height 8
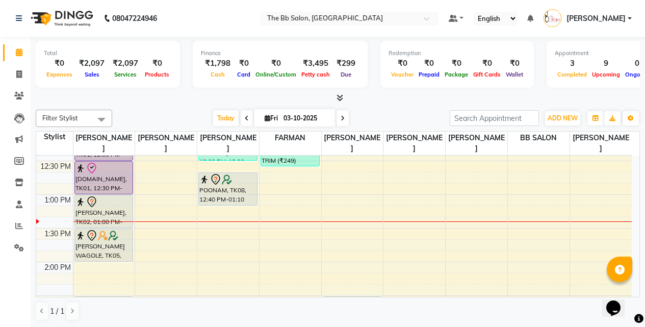
scroll to position [255, 0]
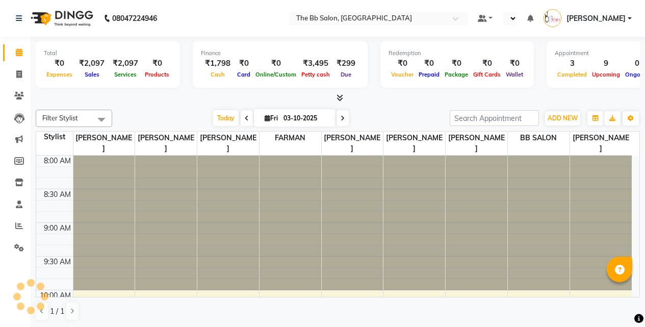
select select "en"
